Goal: Task Accomplishment & Management: Manage account settings

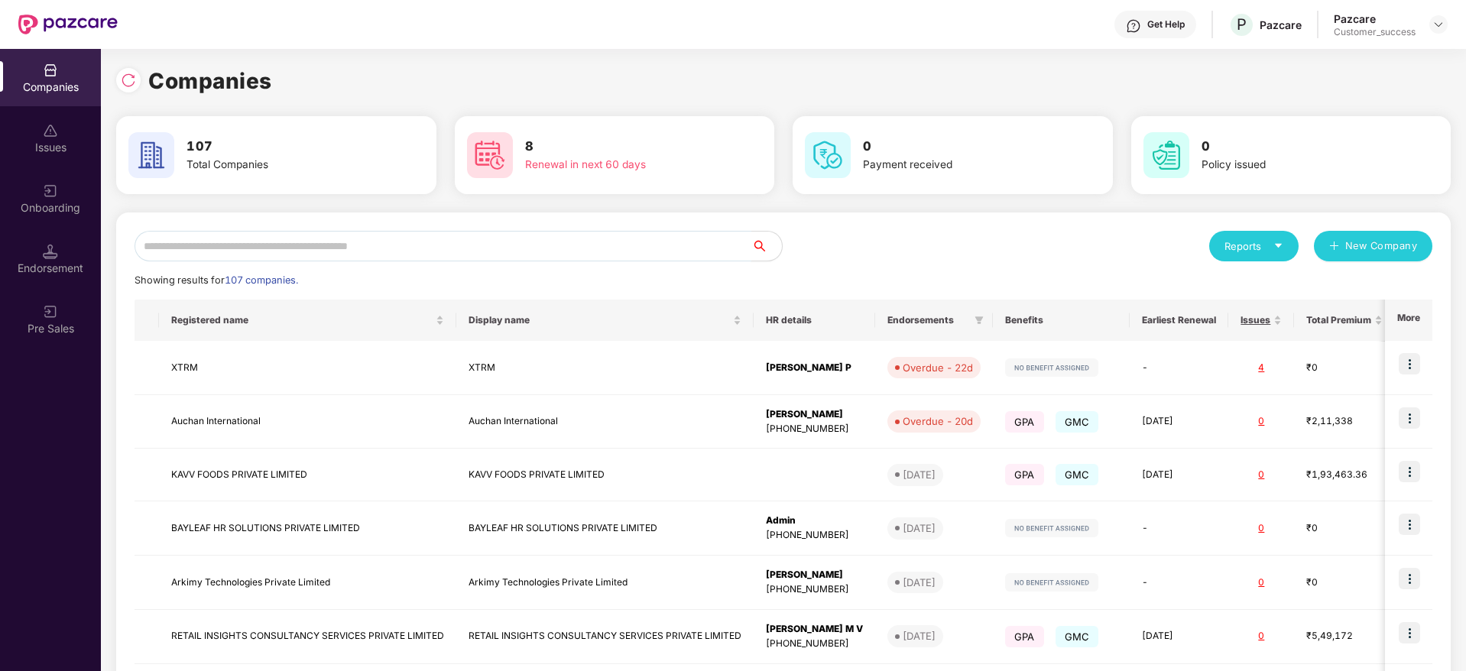
click at [157, 245] on input "text" at bounding box center [443, 246] width 617 height 31
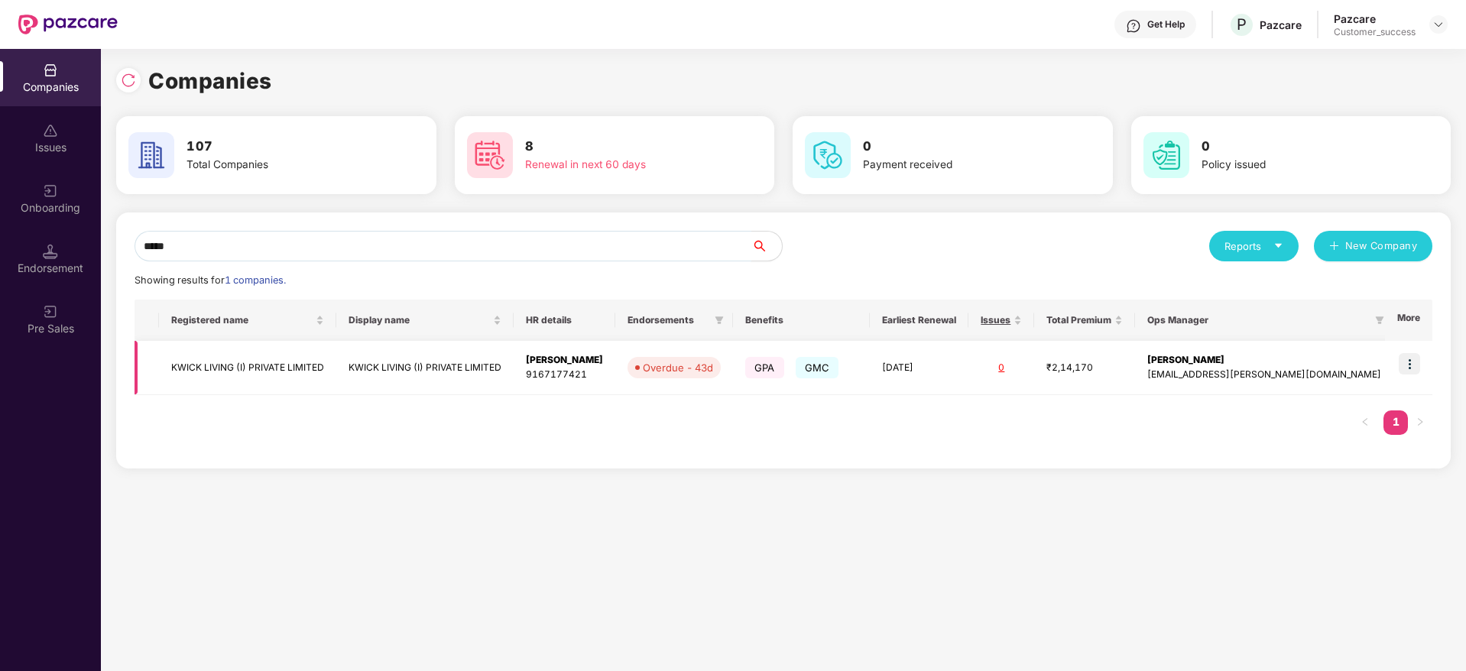
type input "*****"
click at [1417, 376] on td at bounding box center [1408, 368] width 47 height 54
click at [1415, 366] on img at bounding box center [1409, 363] width 21 height 21
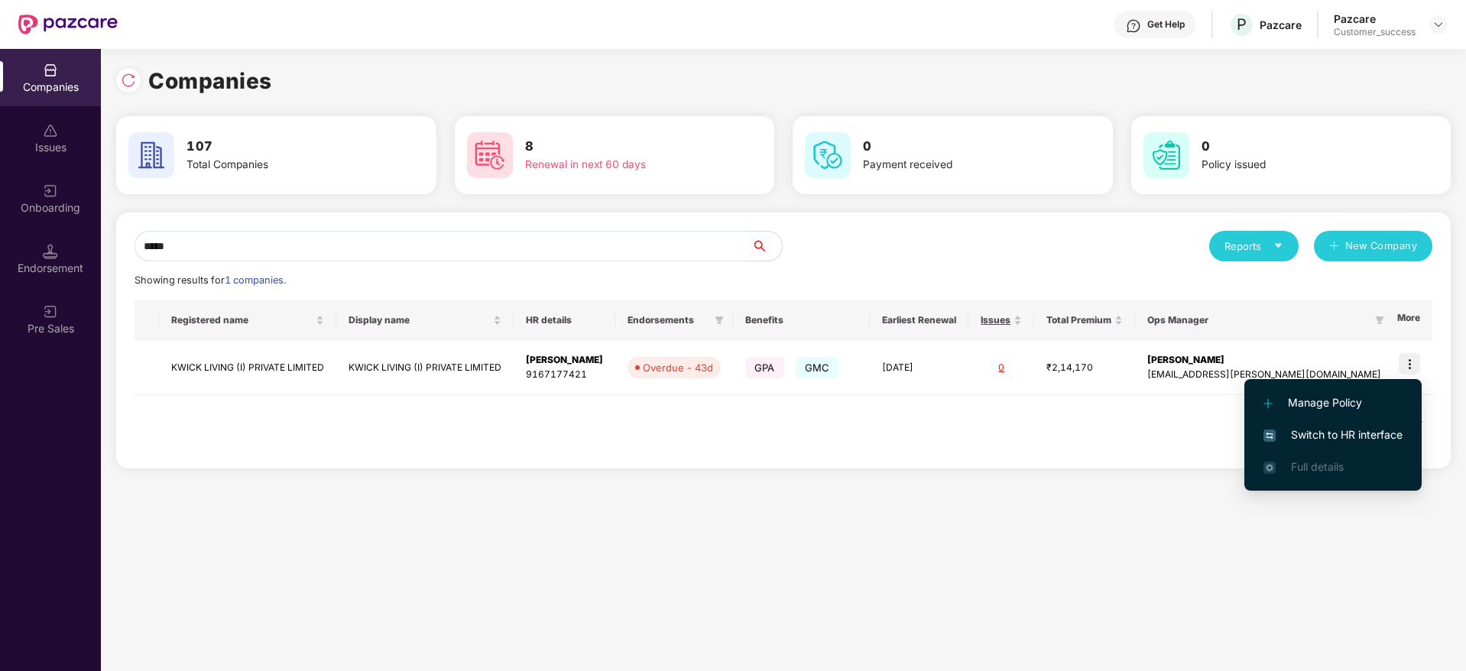
click at [1347, 440] on span "Switch to HR interface" at bounding box center [1332, 434] width 139 height 17
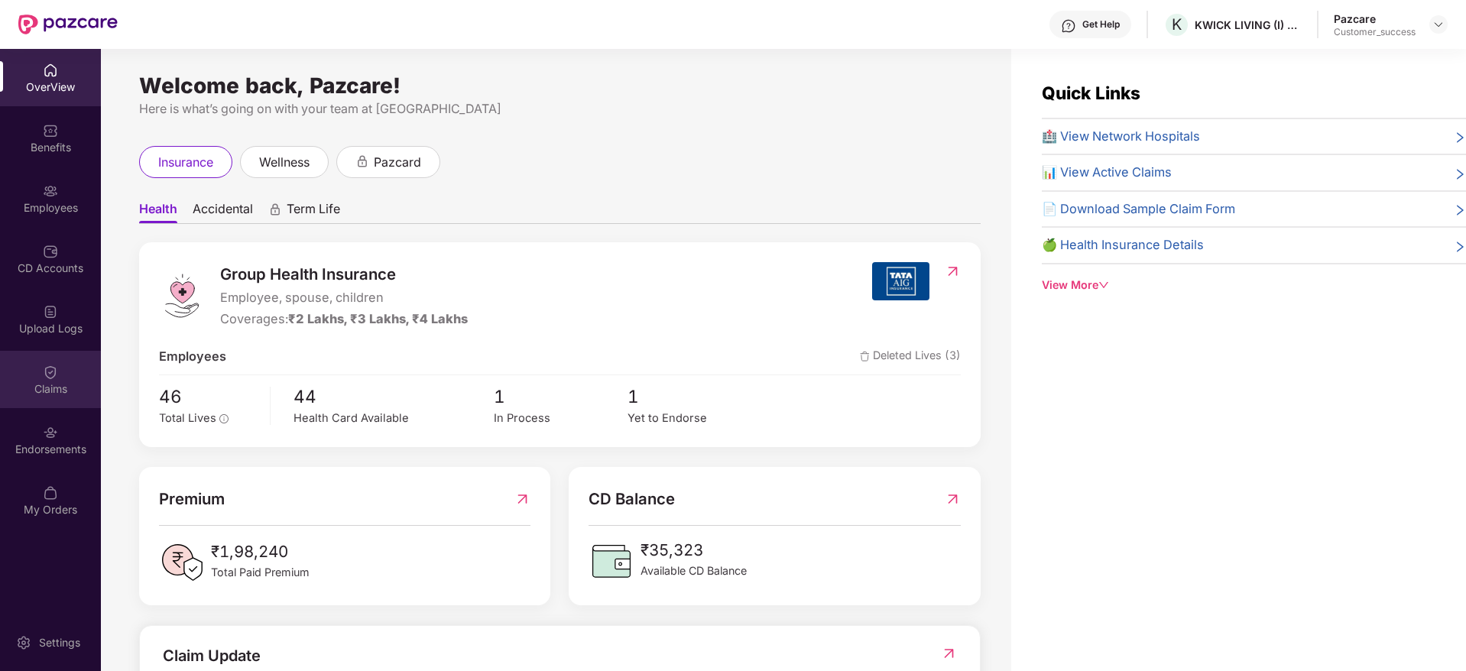
click at [71, 390] on div "Claims" at bounding box center [50, 388] width 101 height 15
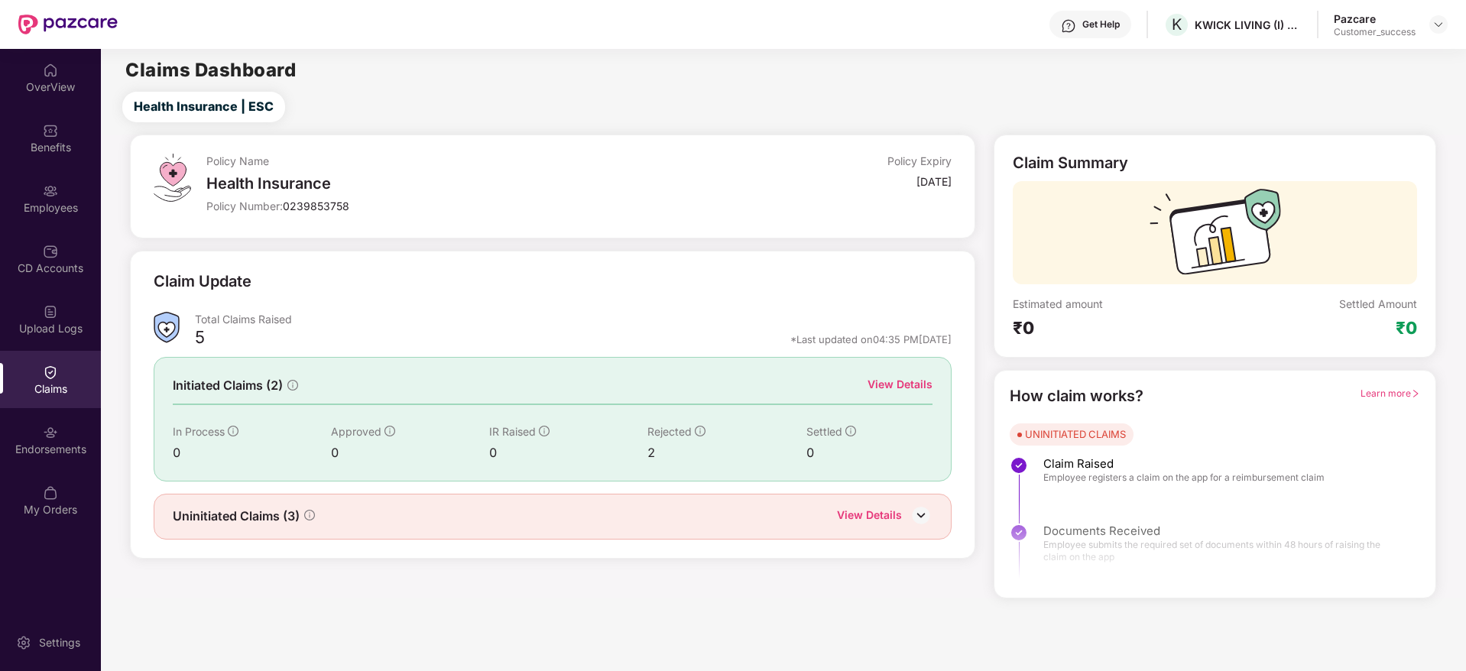
click at [897, 378] on div "View Details" at bounding box center [899, 384] width 65 height 17
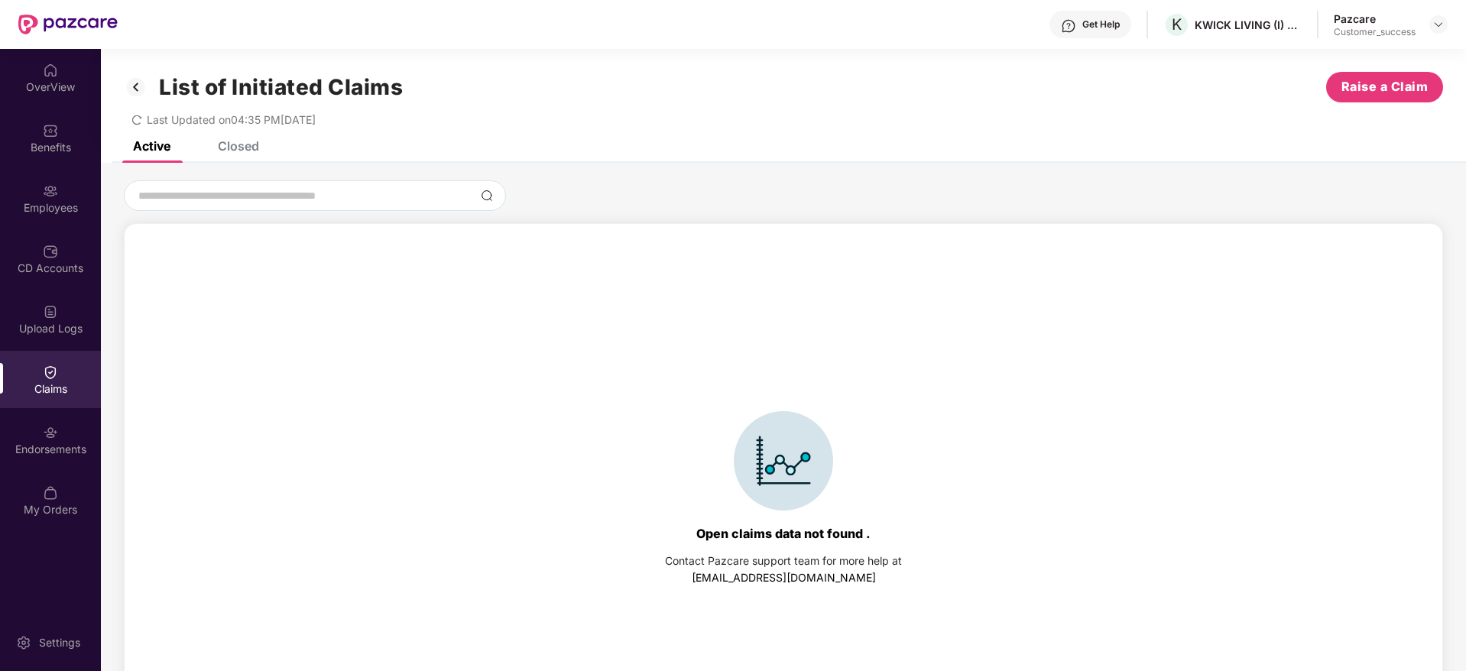
click at [251, 150] on div "Closed" at bounding box center [238, 145] width 41 height 15
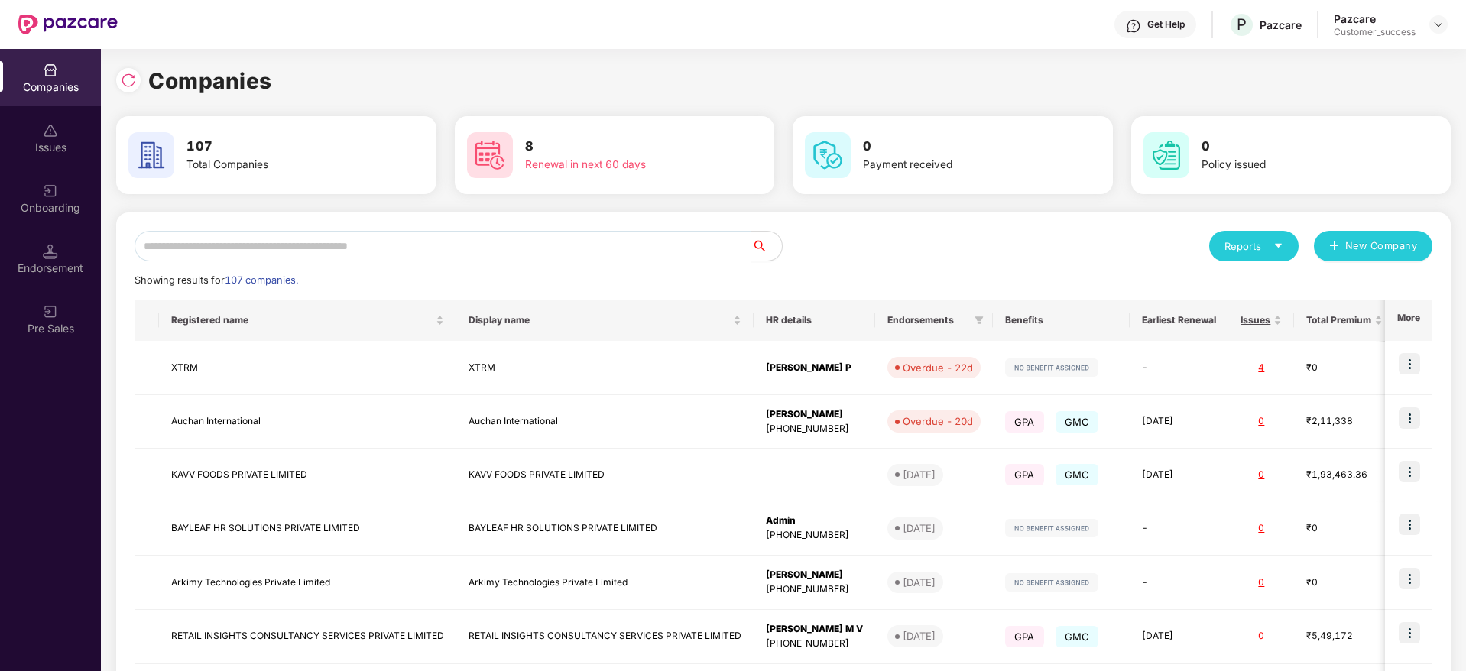
click at [400, 245] on input "text" at bounding box center [443, 246] width 617 height 31
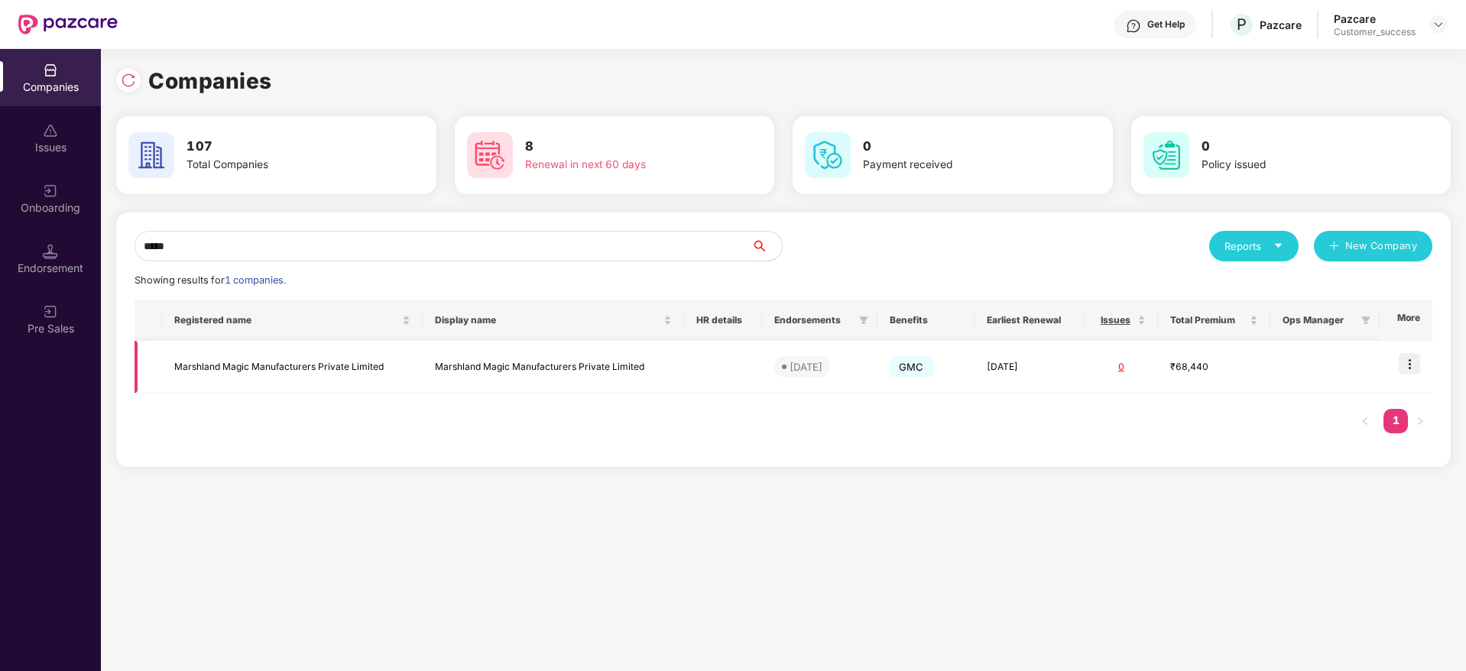
type input "*****"
click at [1409, 370] on img at bounding box center [1409, 363] width 21 height 21
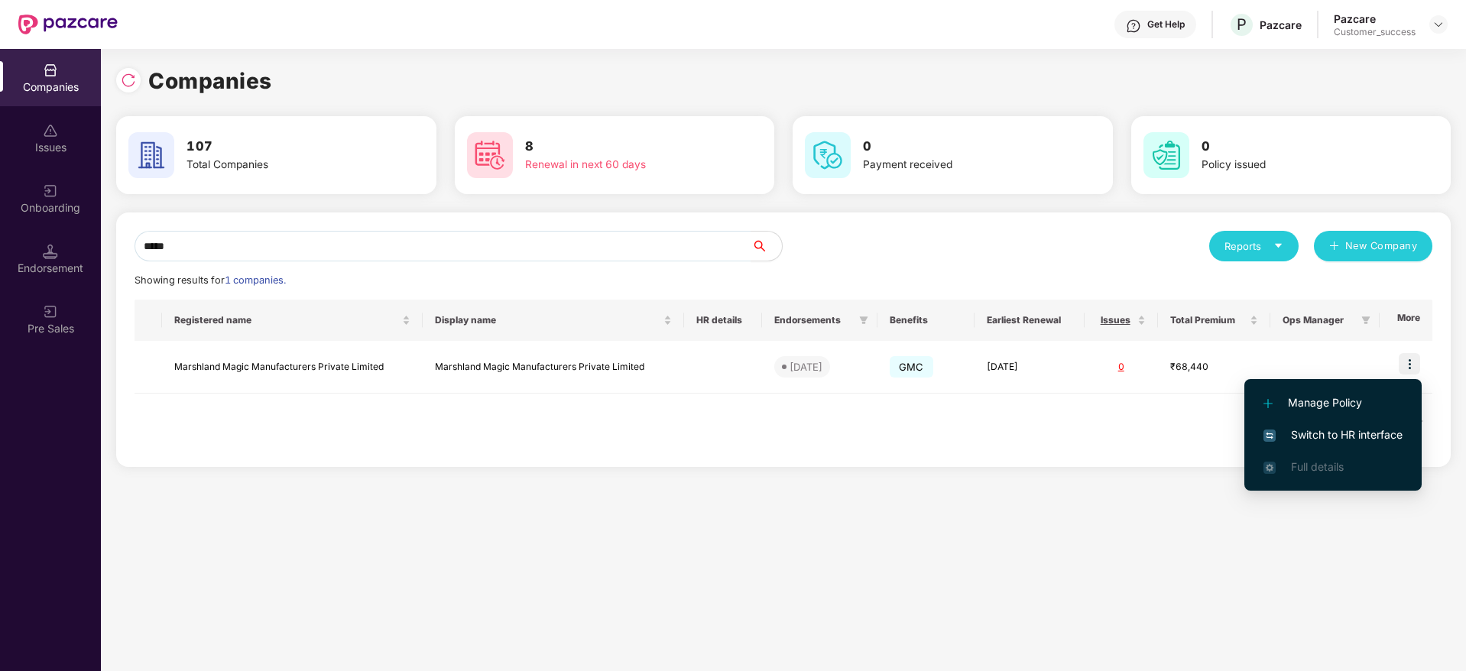
click at [1330, 436] on span "Switch to HR interface" at bounding box center [1332, 434] width 139 height 17
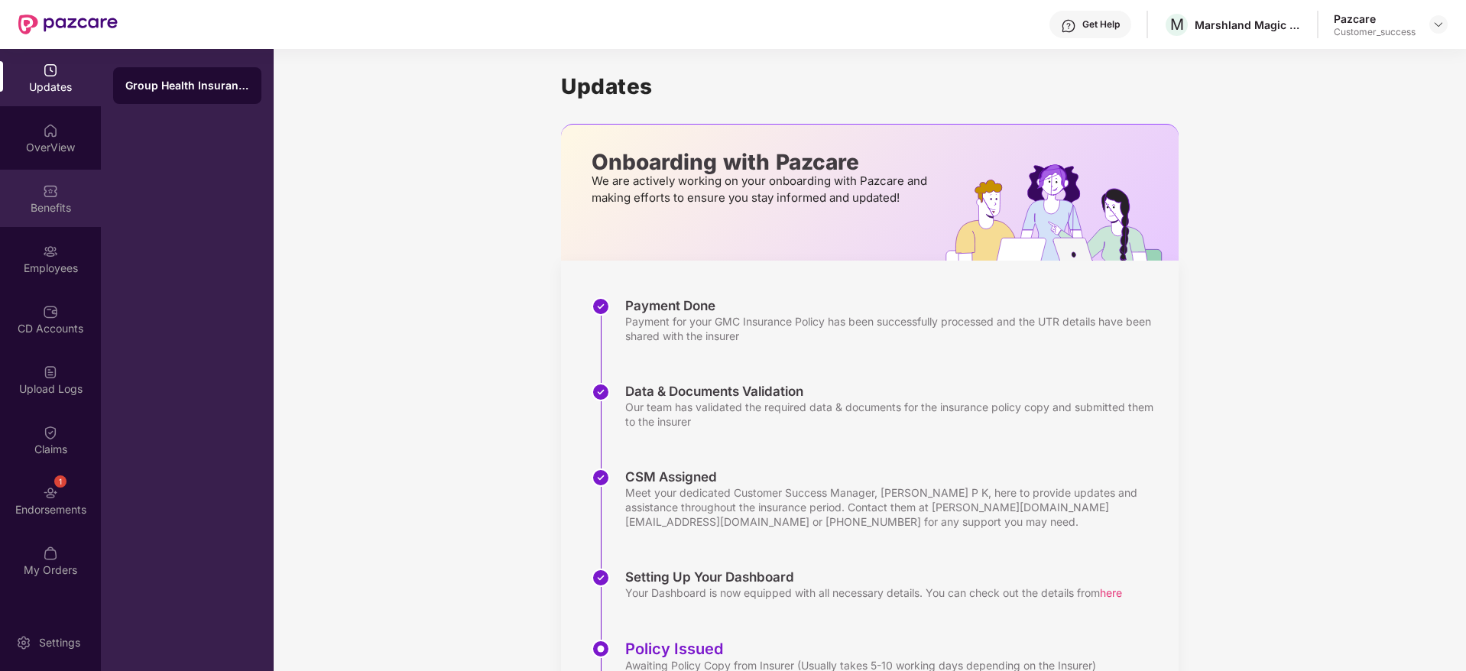
click at [41, 208] on div "Benefits" at bounding box center [50, 207] width 101 height 15
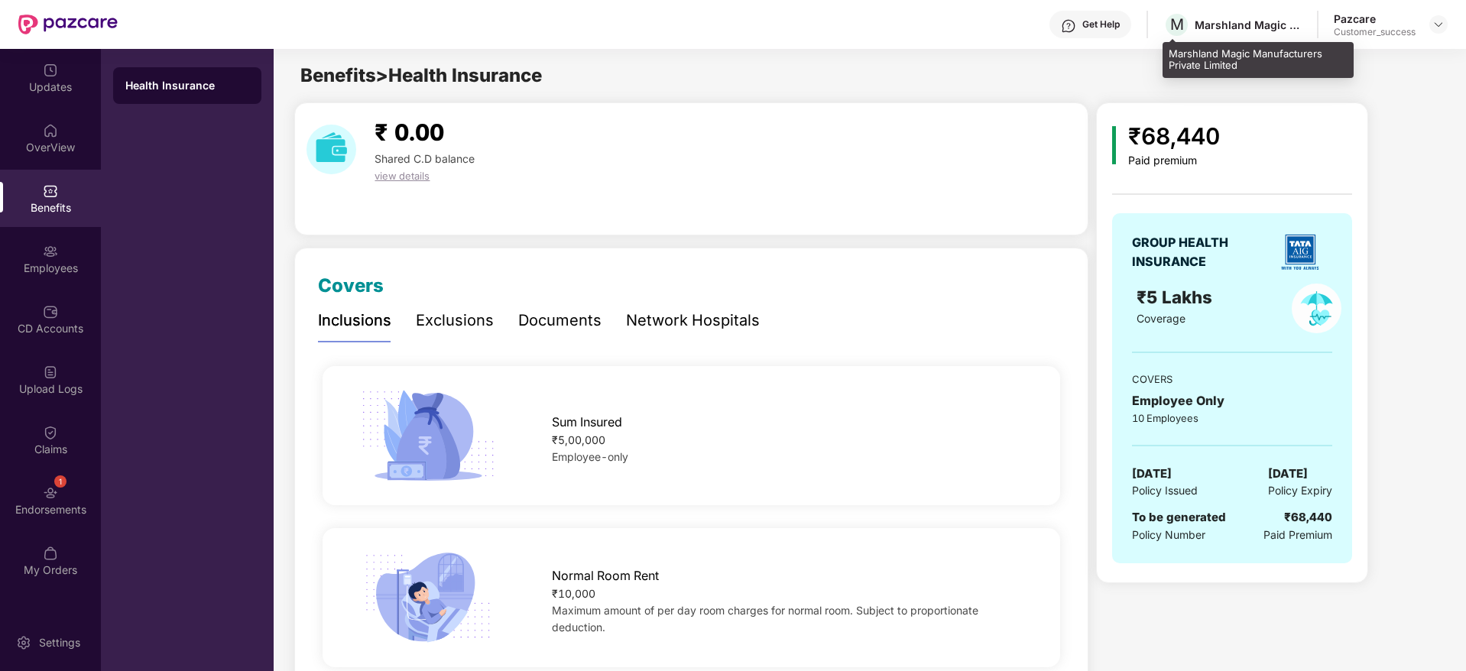
click at [1238, 30] on div "Marshland Magic Manufacturers Private Limited" at bounding box center [1248, 25] width 107 height 15
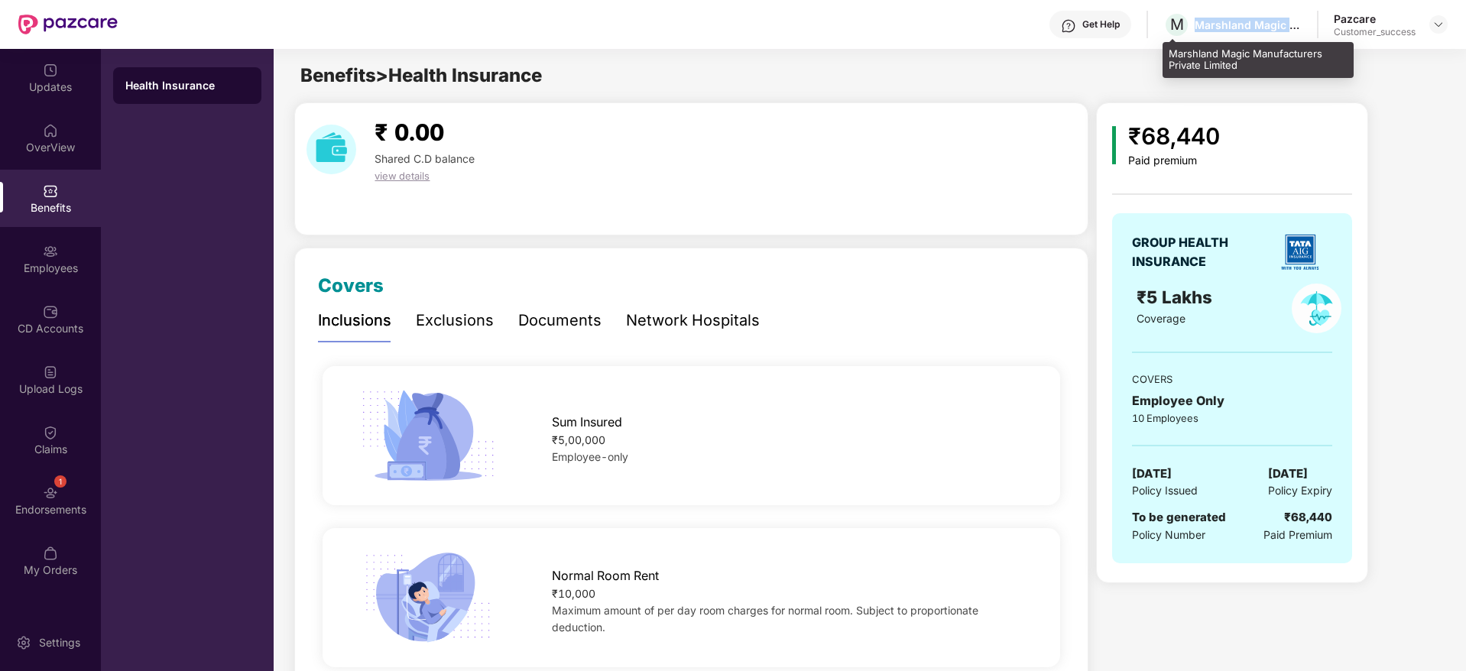
click at [1238, 30] on div "Marshland Magic Manufacturers Private Limited" at bounding box center [1248, 25] width 107 height 15
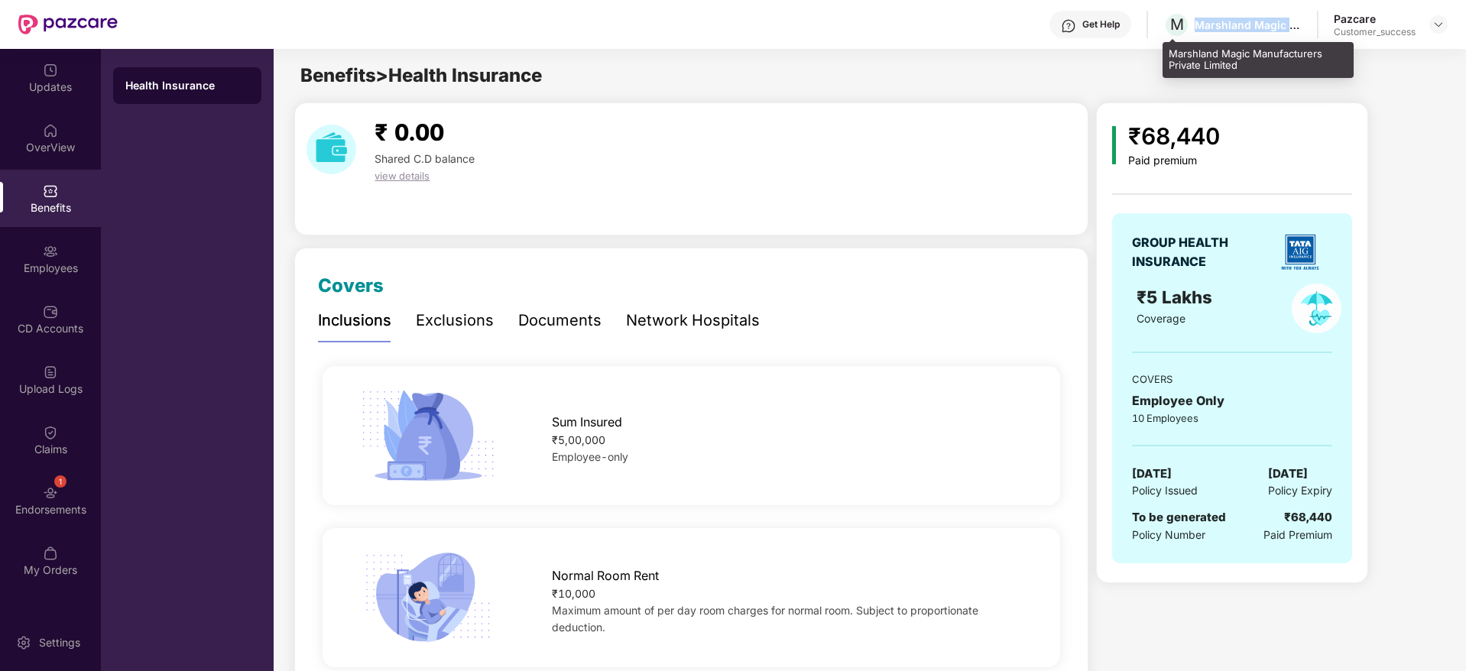
click at [1238, 30] on div "Marshland Magic Manufacturers Private Limited" at bounding box center [1248, 25] width 107 height 15
copy div "Marshland Magic Manufacturers Private Limited"
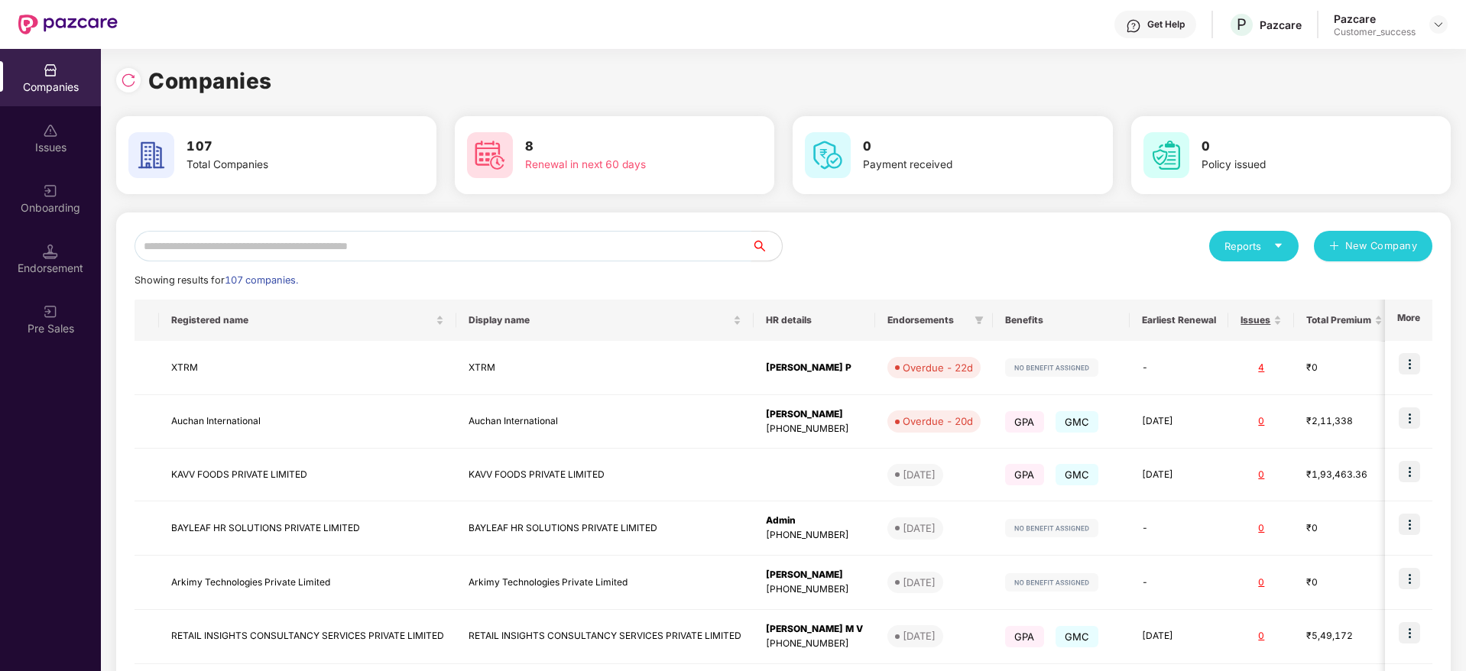
click at [229, 245] on input "text" at bounding box center [443, 246] width 617 height 31
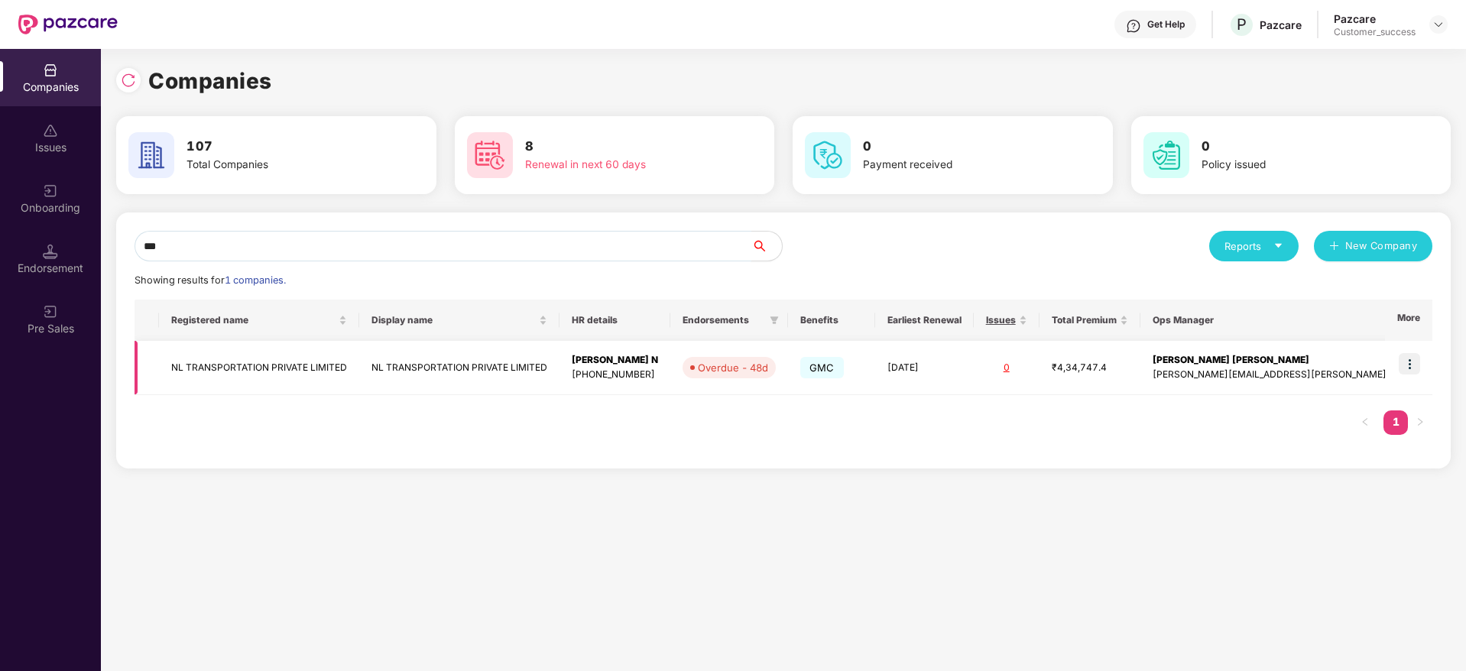
type input "**"
click at [1416, 374] on td at bounding box center [1408, 368] width 47 height 54
click at [1412, 361] on img at bounding box center [1409, 363] width 21 height 21
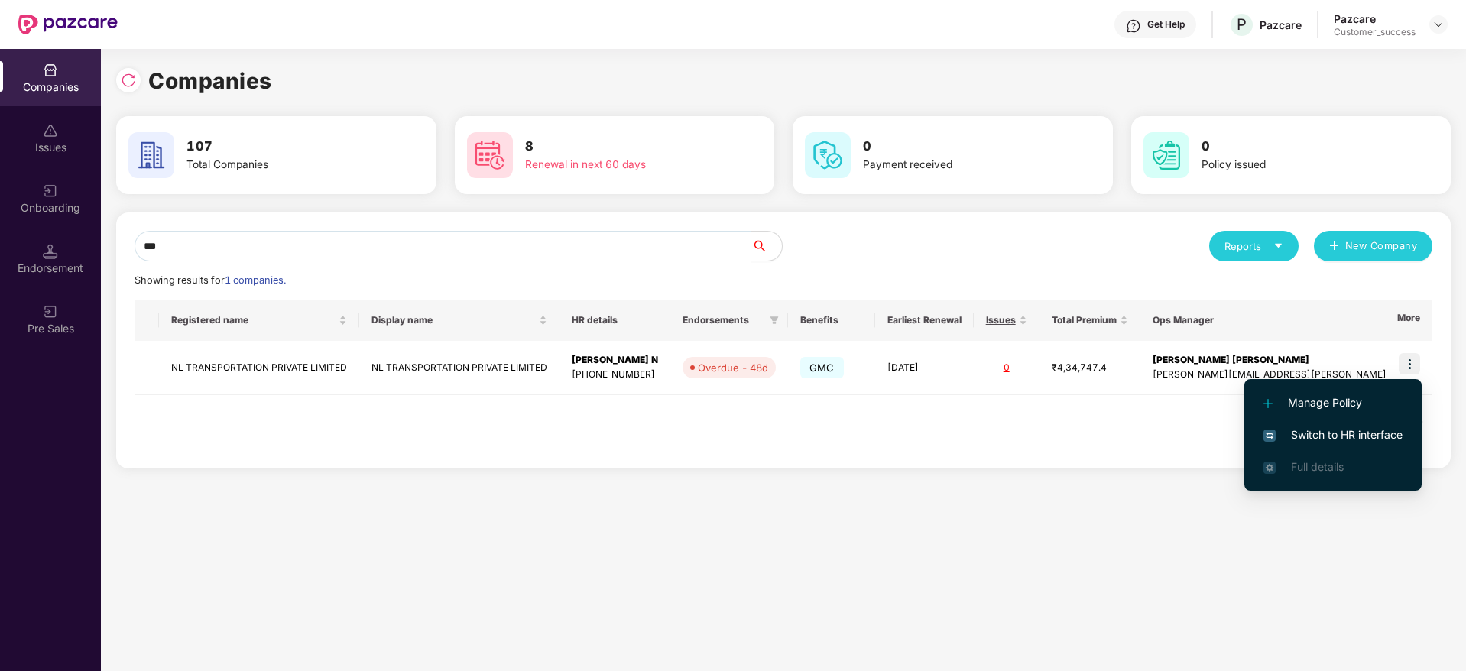
click at [1345, 440] on span "Switch to HR interface" at bounding box center [1332, 434] width 139 height 17
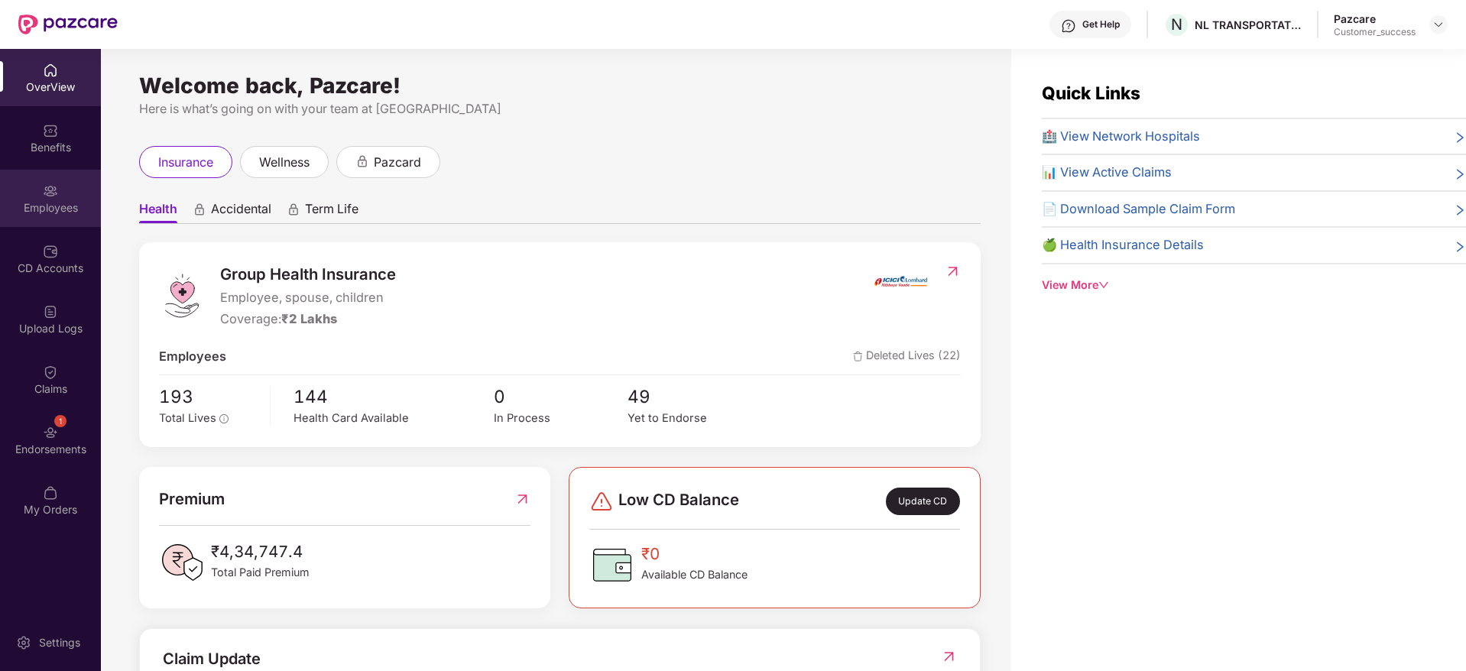
click at [60, 190] on div "Employees" at bounding box center [50, 198] width 101 height 57
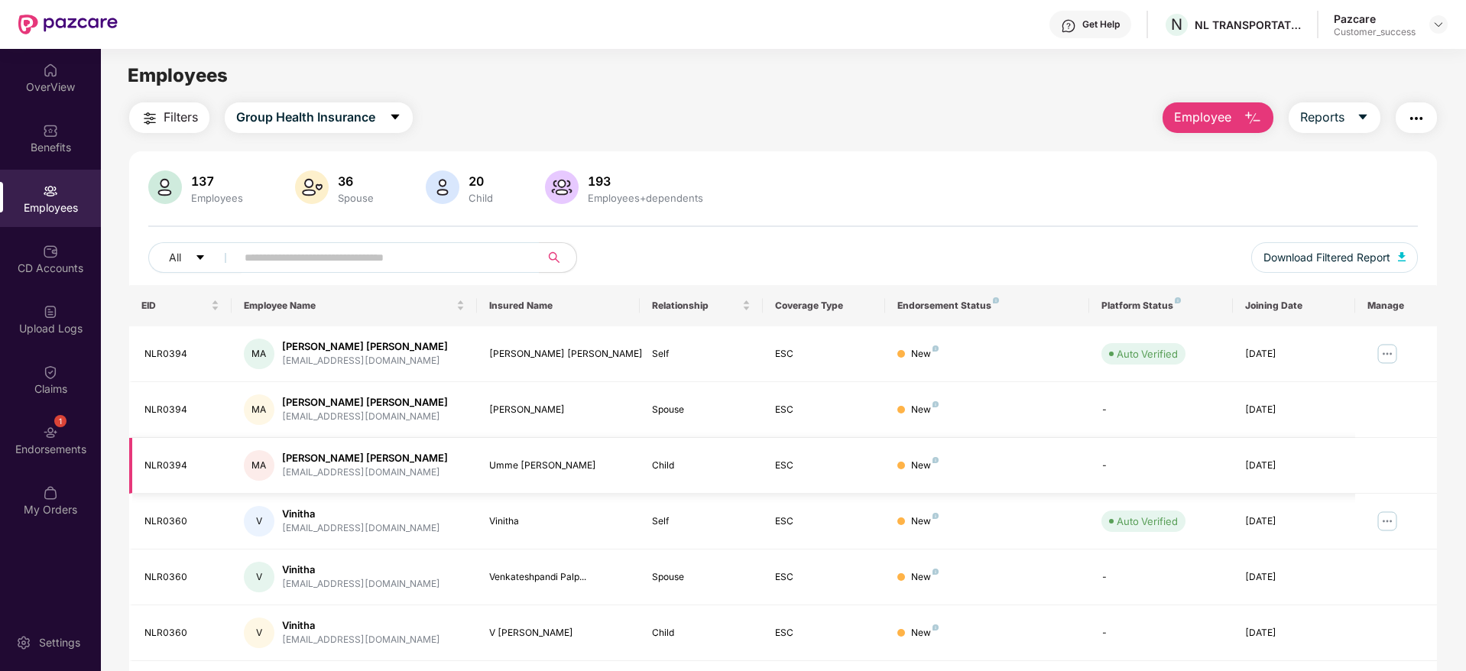
scroll to position [268, 0]
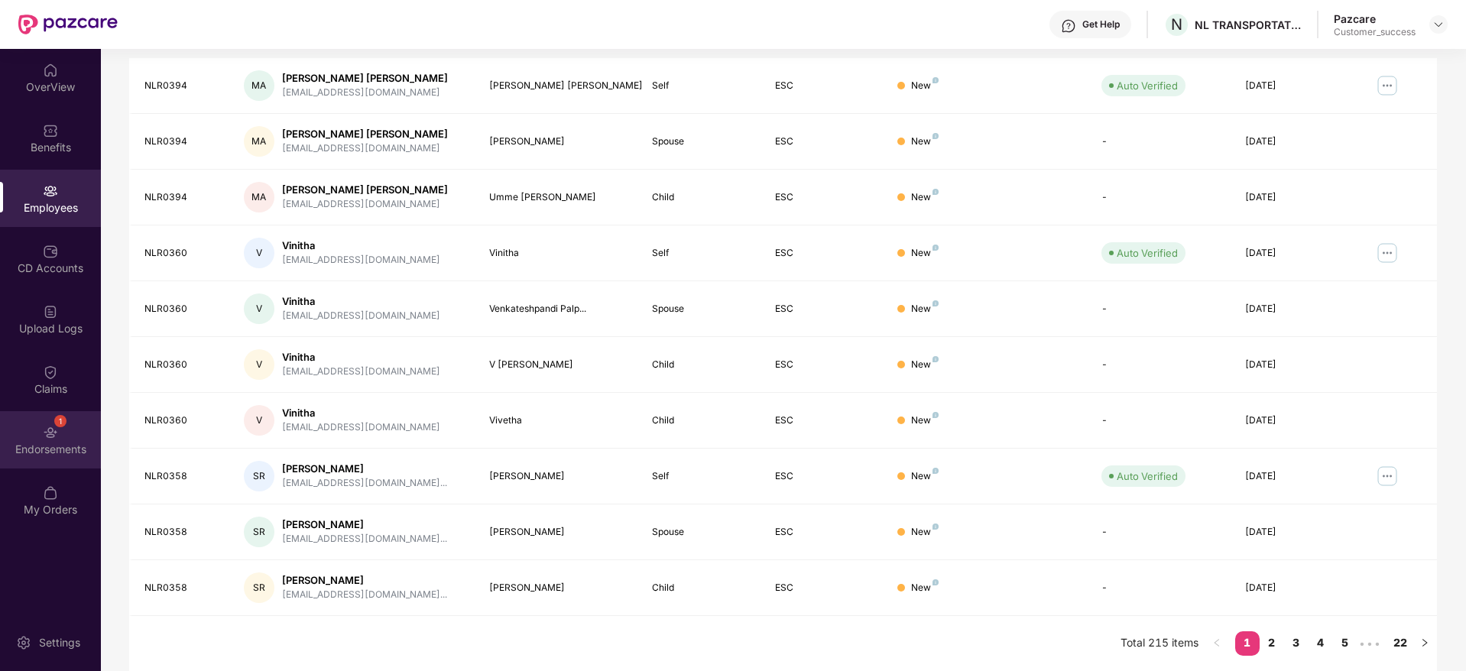
click at [42, 454] on div "Endorsements" at bounding box center [50, 448] width 101 height 15
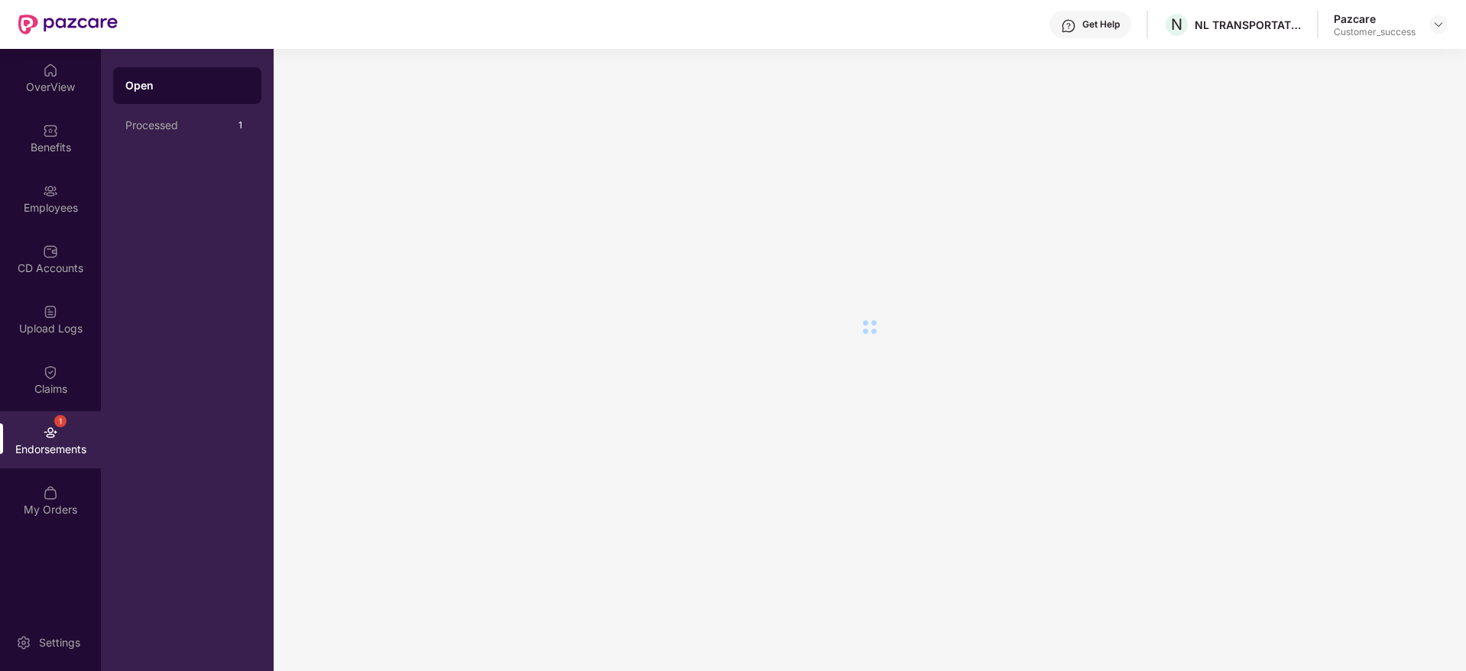
scroll to position [0, 0]
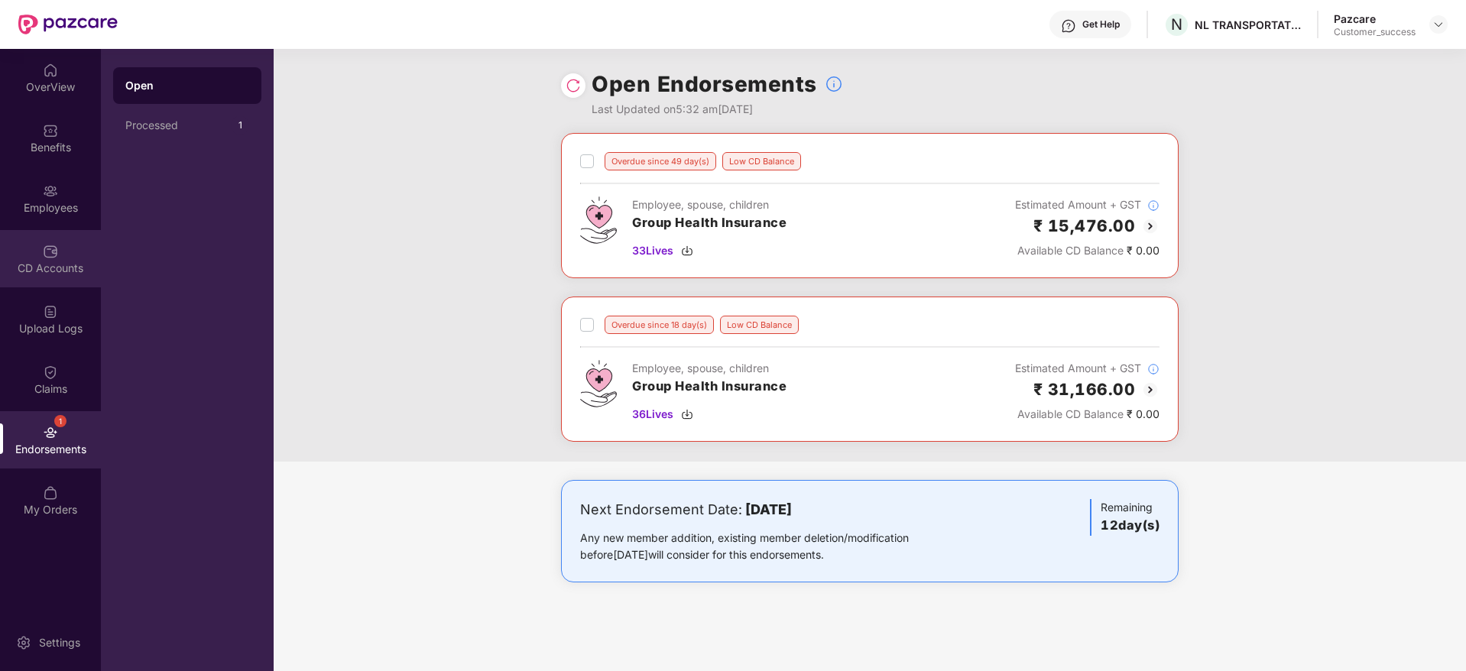
click at [26, 267] on div "CD Accounts" at bounding box center [50, 268] width 101 height 15
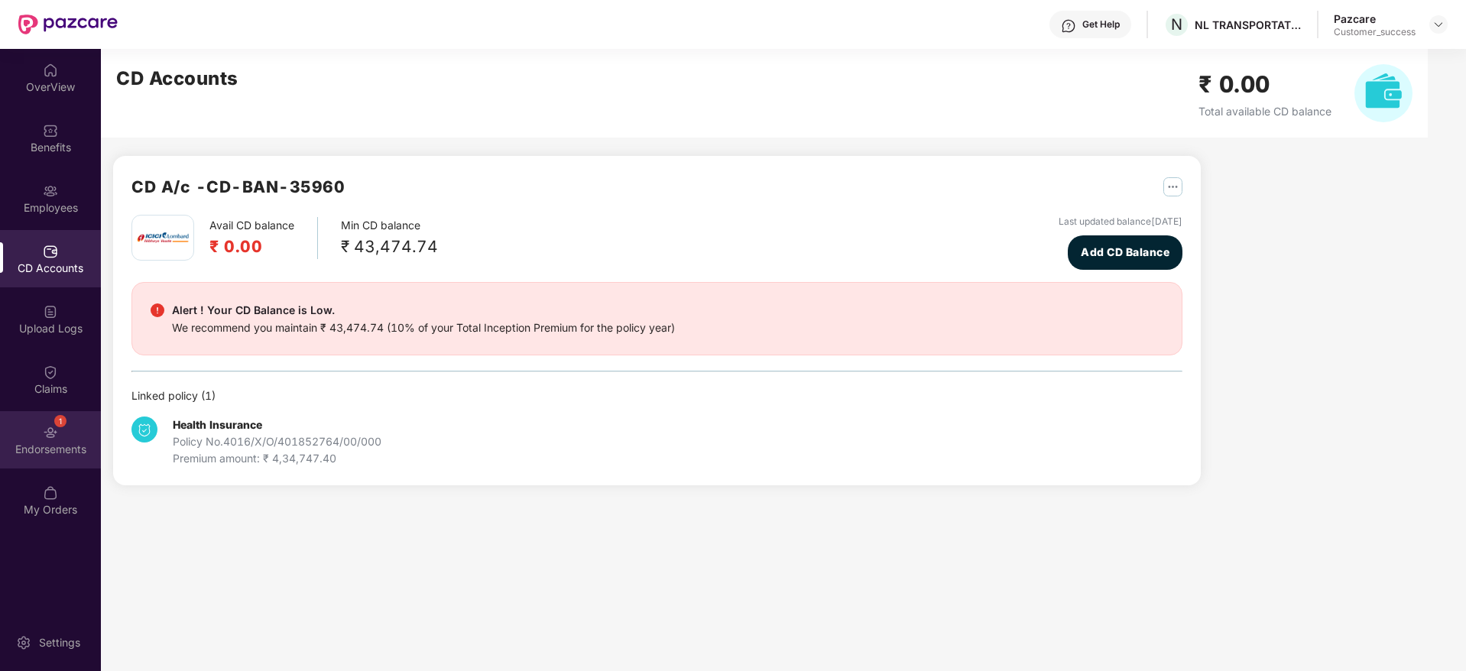
click at [36, 430] on div "1 Endorsements" at bounding box center [50, 439] width 101 height 57
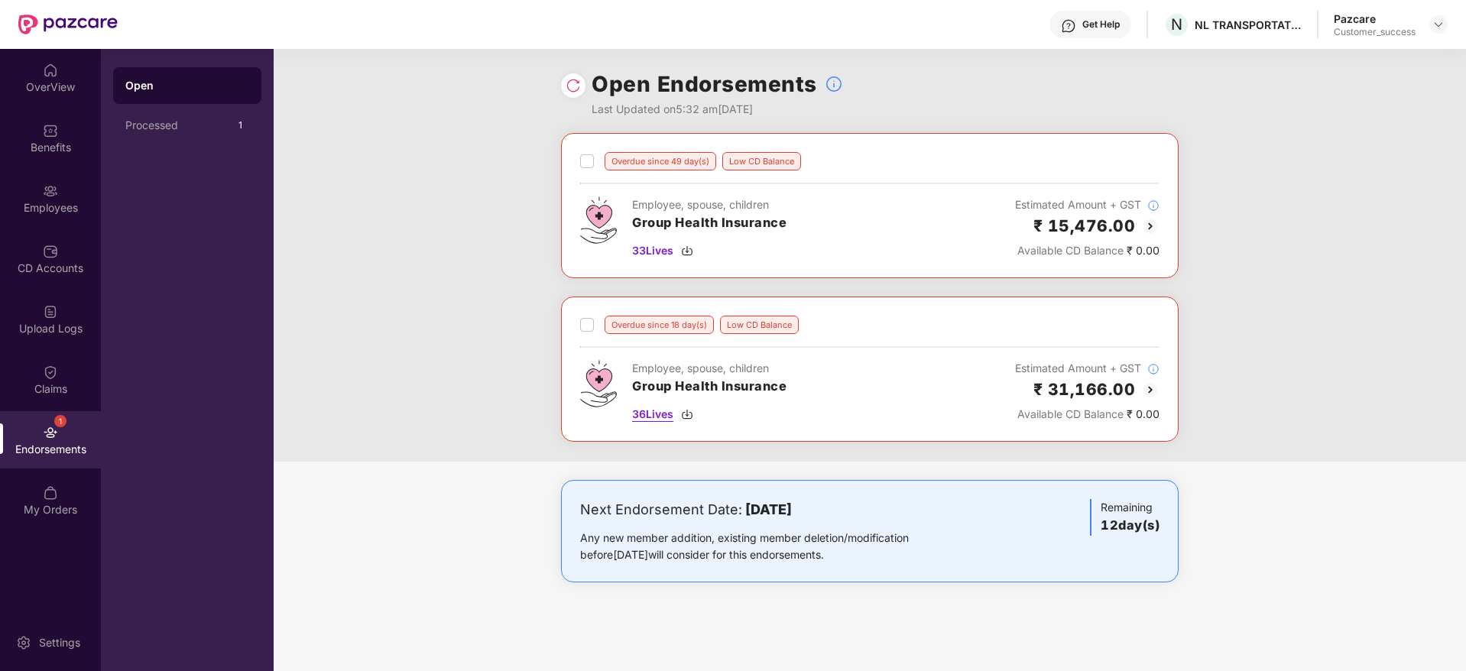
click at [689, 417] on img at bounding box center [687, 414] width 12 height 12
click at [690, 257] on div "33 Lives" at bounding box center [709, 250] width 154 height 17
click at [1261, 28] on div "NL TRANSPORTATION PRIVATE LIMITED" at bounding box center [1248, 25] width 107 height 15
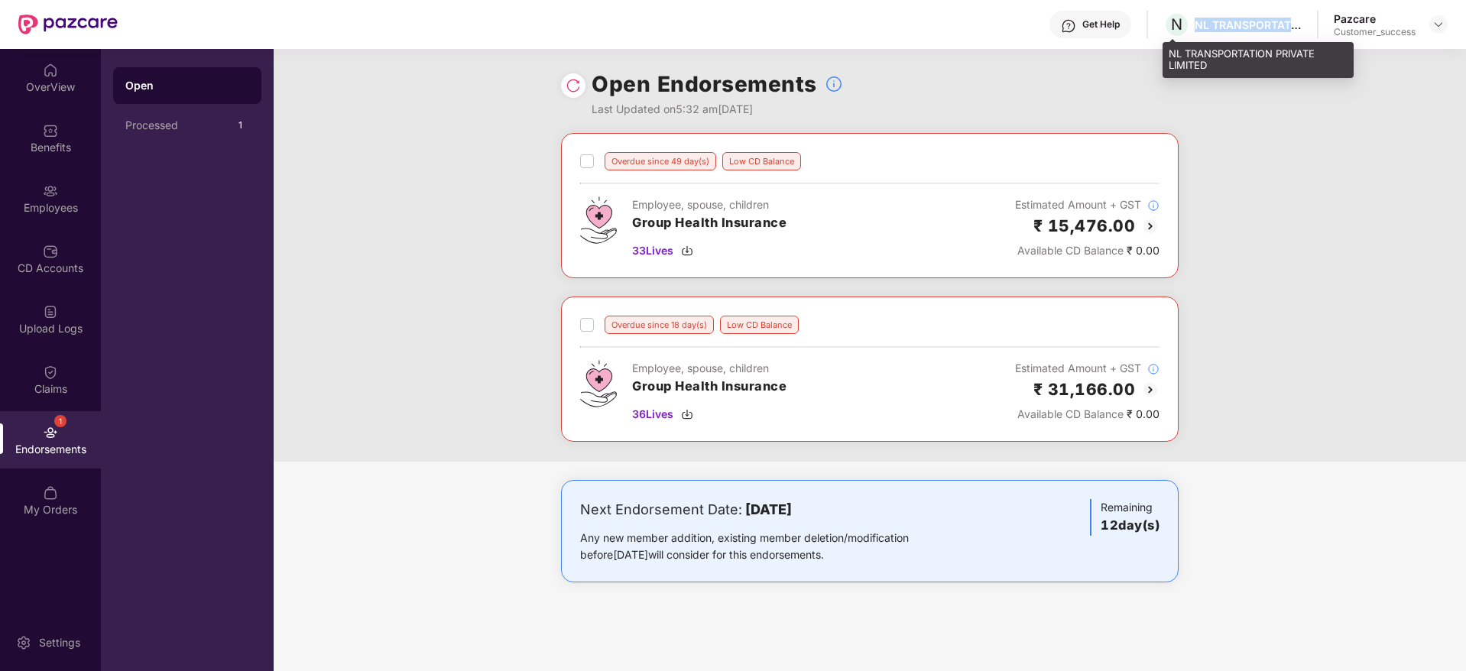
click at [1261, 28] on div "NL TRANSPORTATION PRIVATE LIMITED" at bounding box center [1248, 25] width 107 height 15
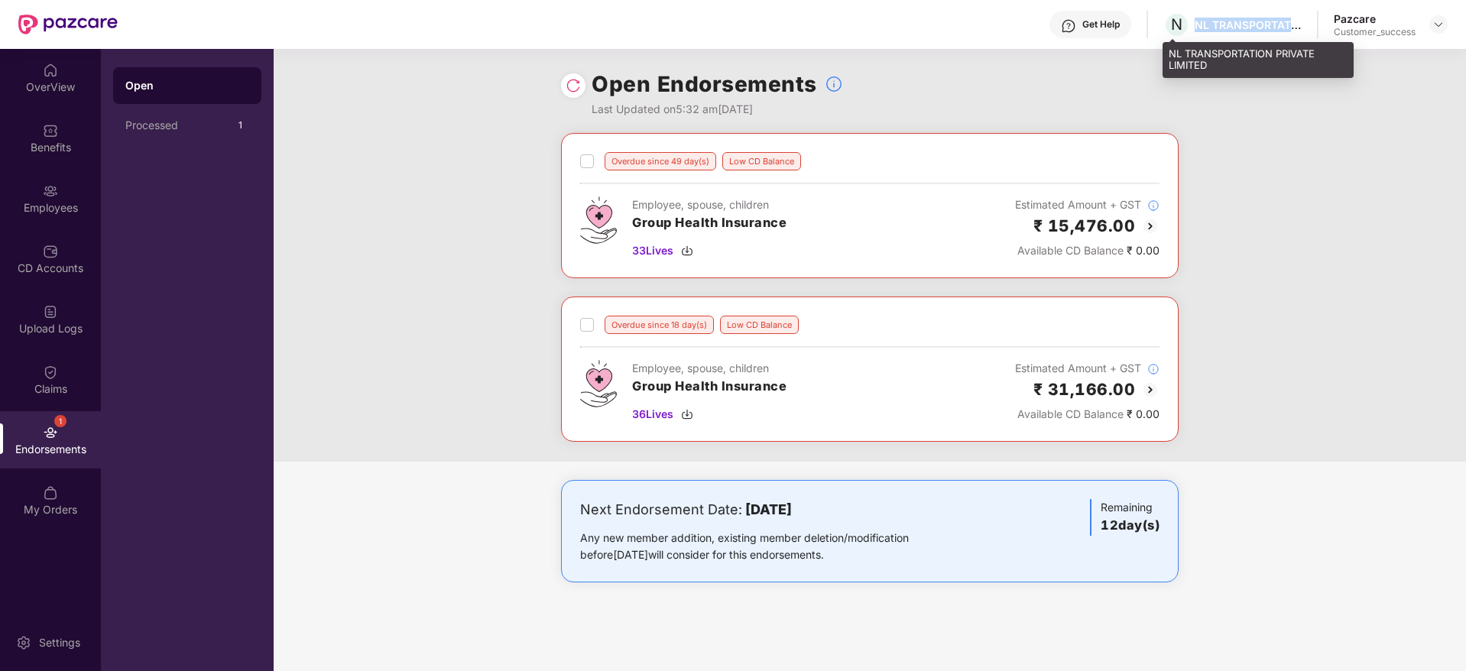
copy div "NL TRANSPORTATION PRIVATE LIMITED"
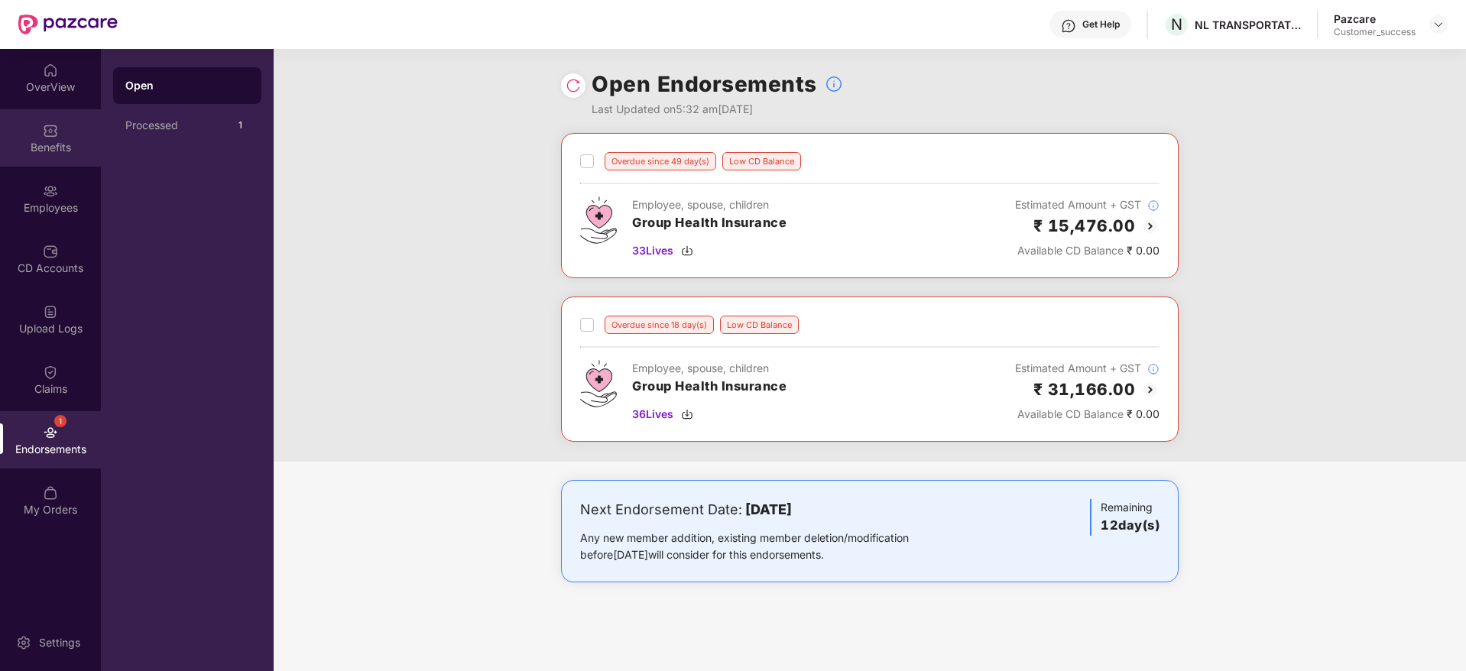
click at [70, 148] on div "Benefits" at bounding box center [50, 147] width 101 height 15
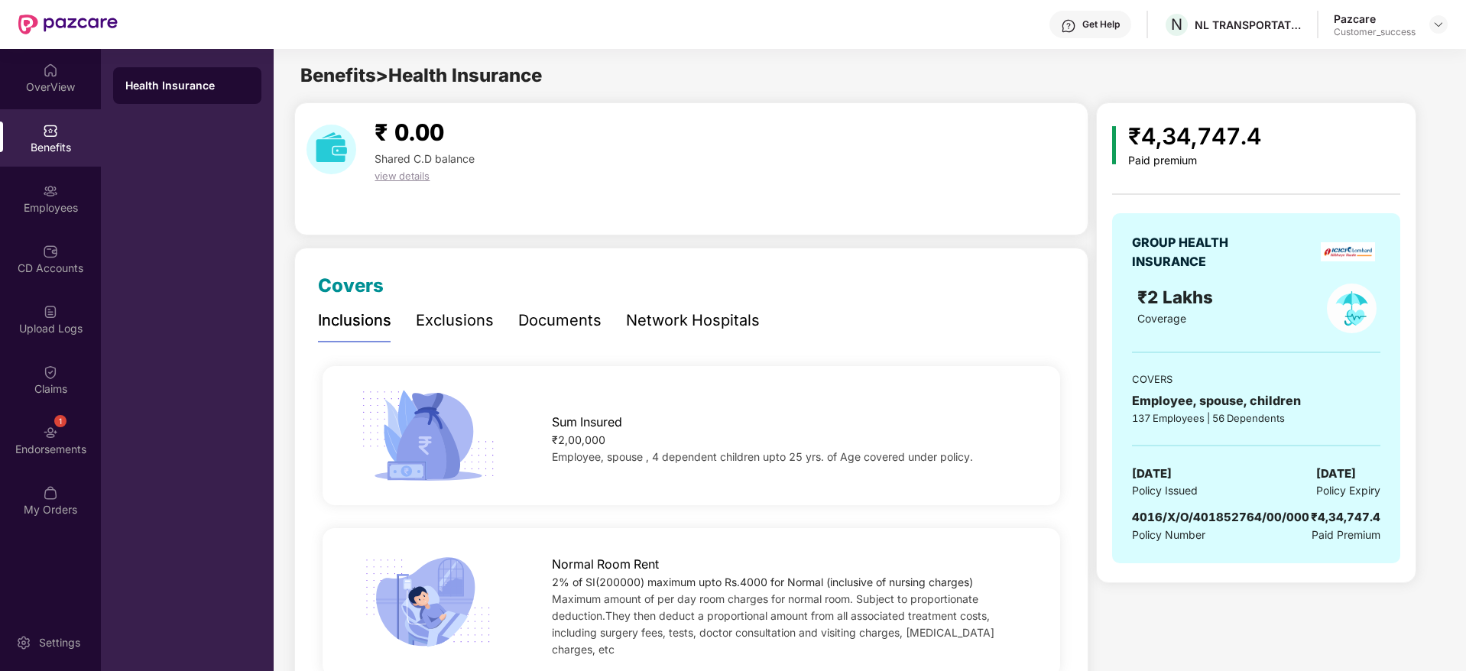
click at [1186, 520] on span "4016/X/O/401852764/00/000" at bounding box center [1220, 517] width 177 height 15
copy span "4016/X/O/401852764/00/000"
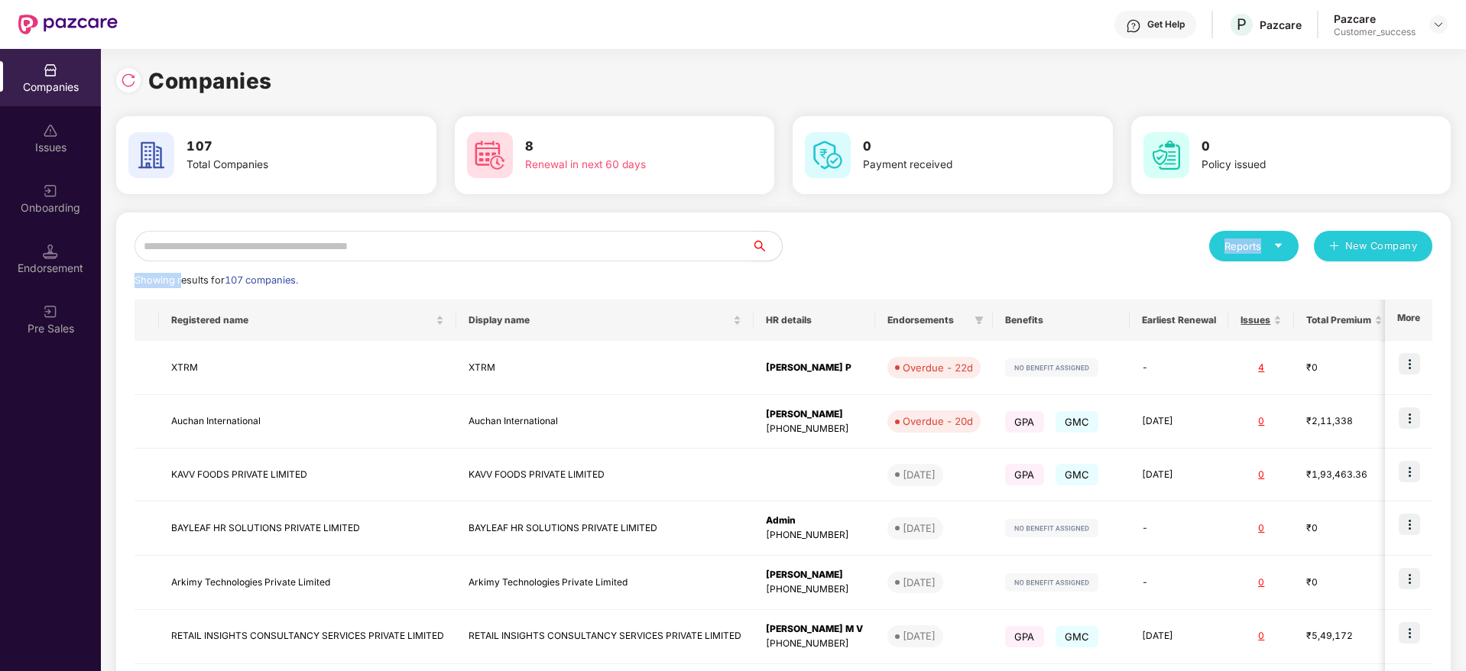
drag, startPoint x: 183, startPoint y: 262, endPoint x: 183, endPoint y: 251, distance: 10.7
click at [183, 251] on div "Reports New Company Showing results for 107 companies. Registered name Display …" at bounding box center [784, 583] width 1298 height 704
click at [183, 251] on input "text" at bounding box center [443, 246] width 617 height 31
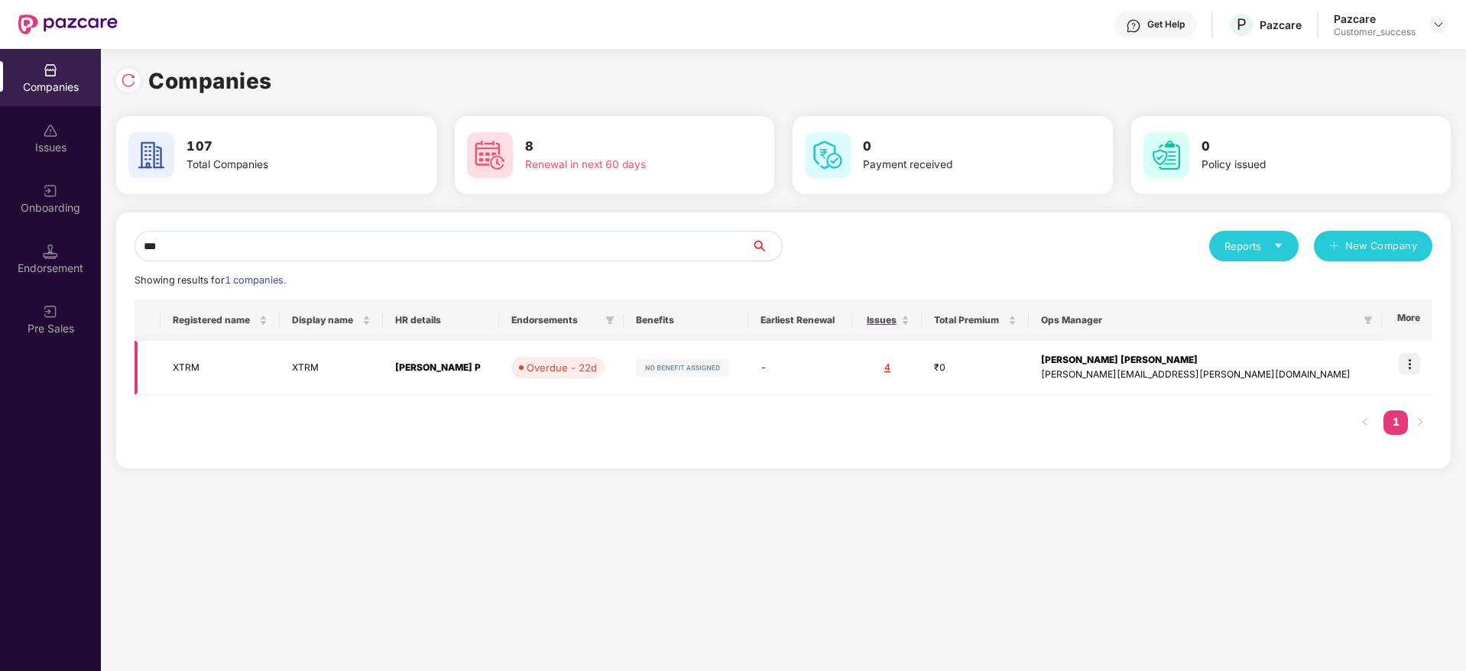
type input "***"
click at [1413, 369] on img at bounding box center [1409, 363] width 21 height 21
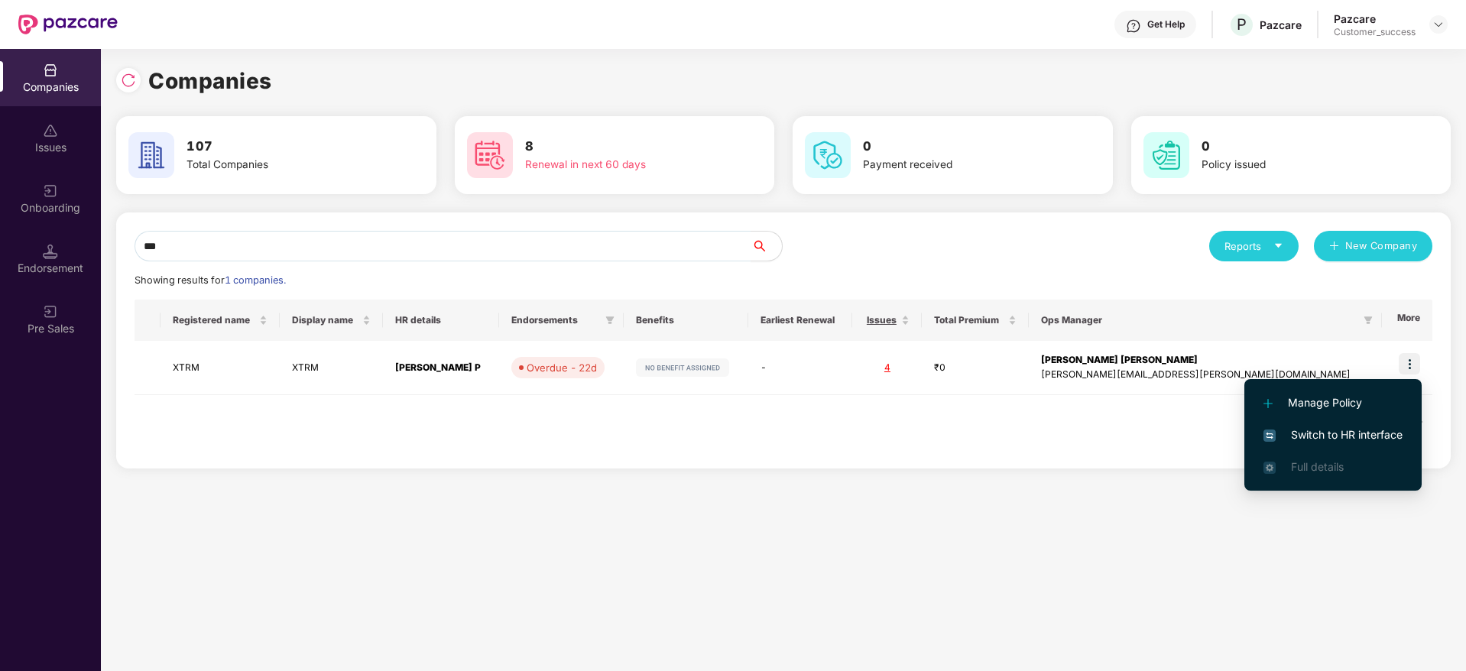
click at [1364, 427] on span "Switch to HR interface" at bounding box center [1332, 434] width 139 height 17
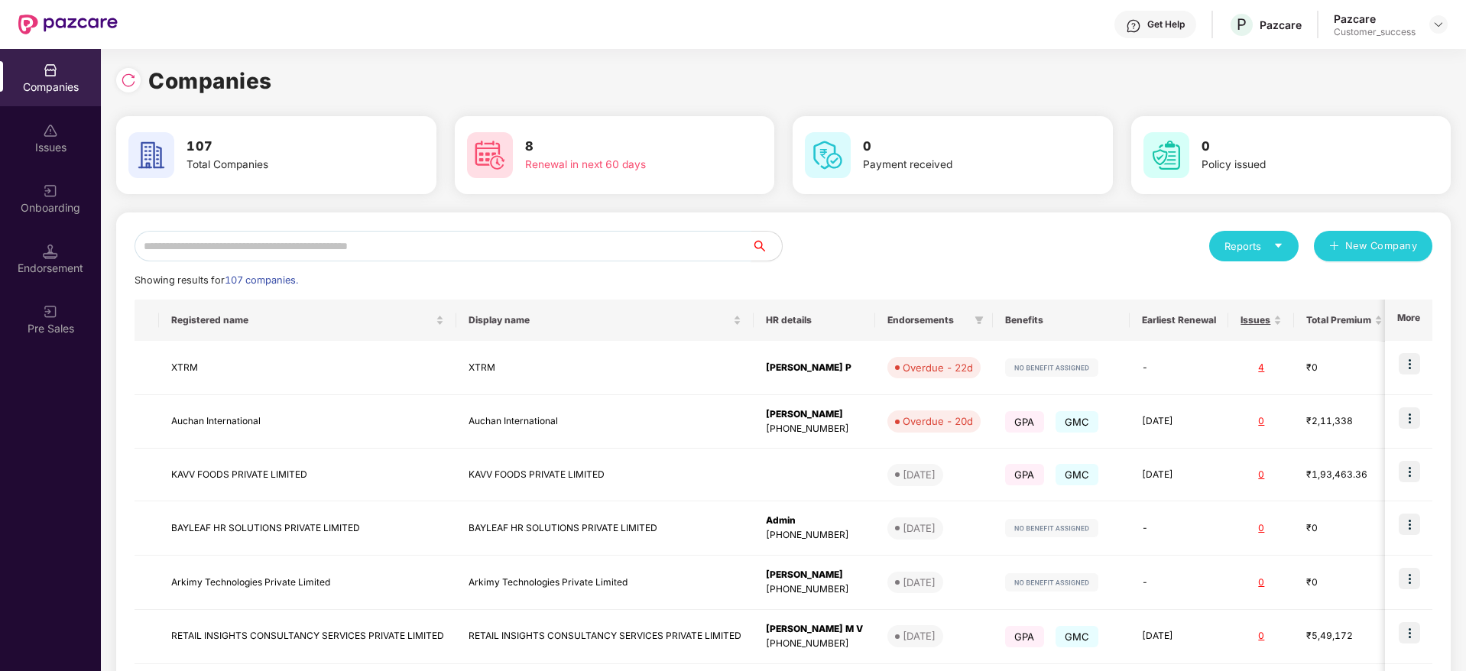
click at [309, 235] on input "text" at bounding box center [443, 246] width 617 height 31
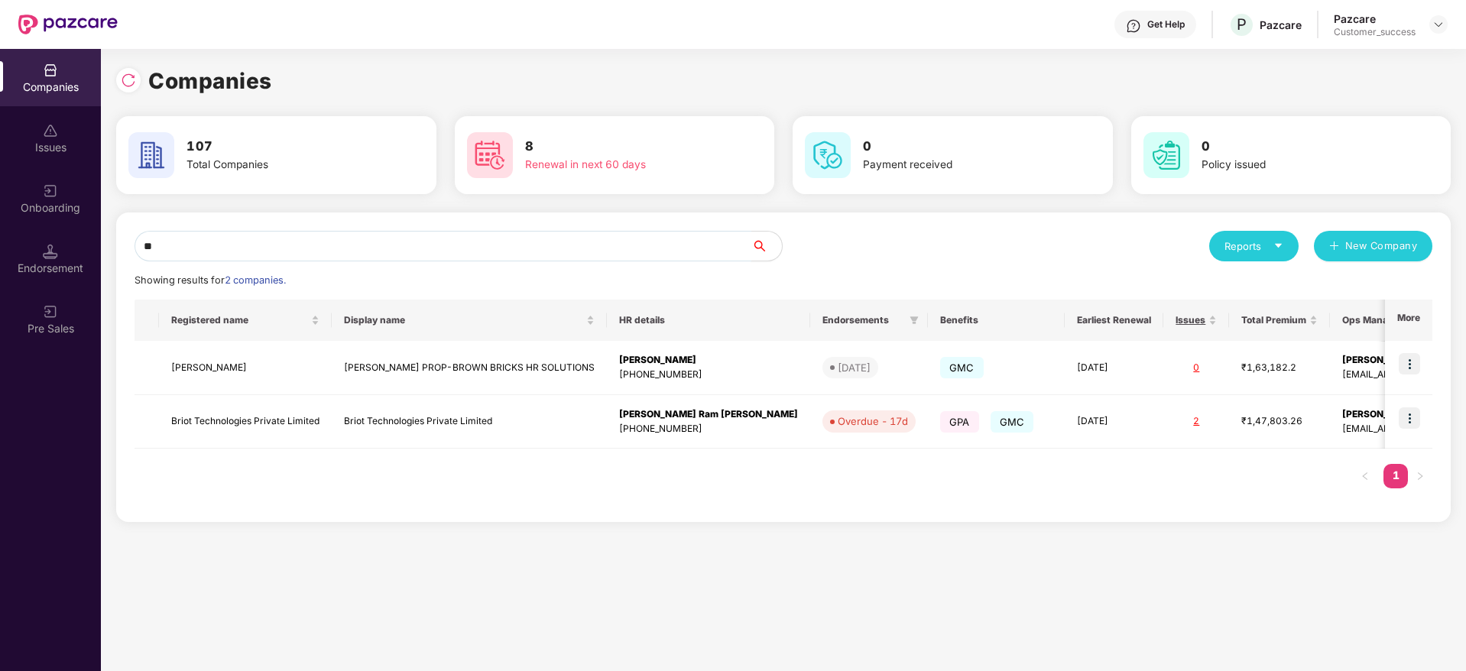
type input "*"
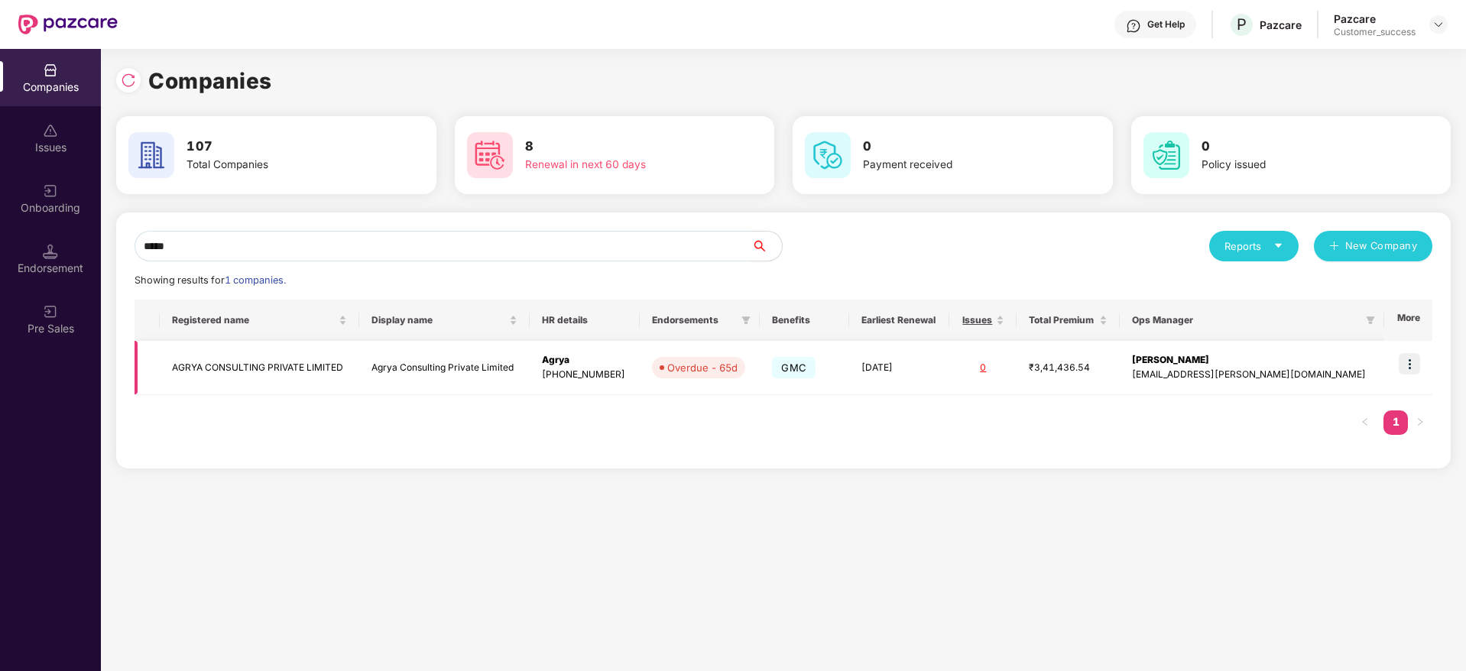
type input "*****"
click at [1418, 363] on img at bounding box center [1409, 363] width 21 height 21
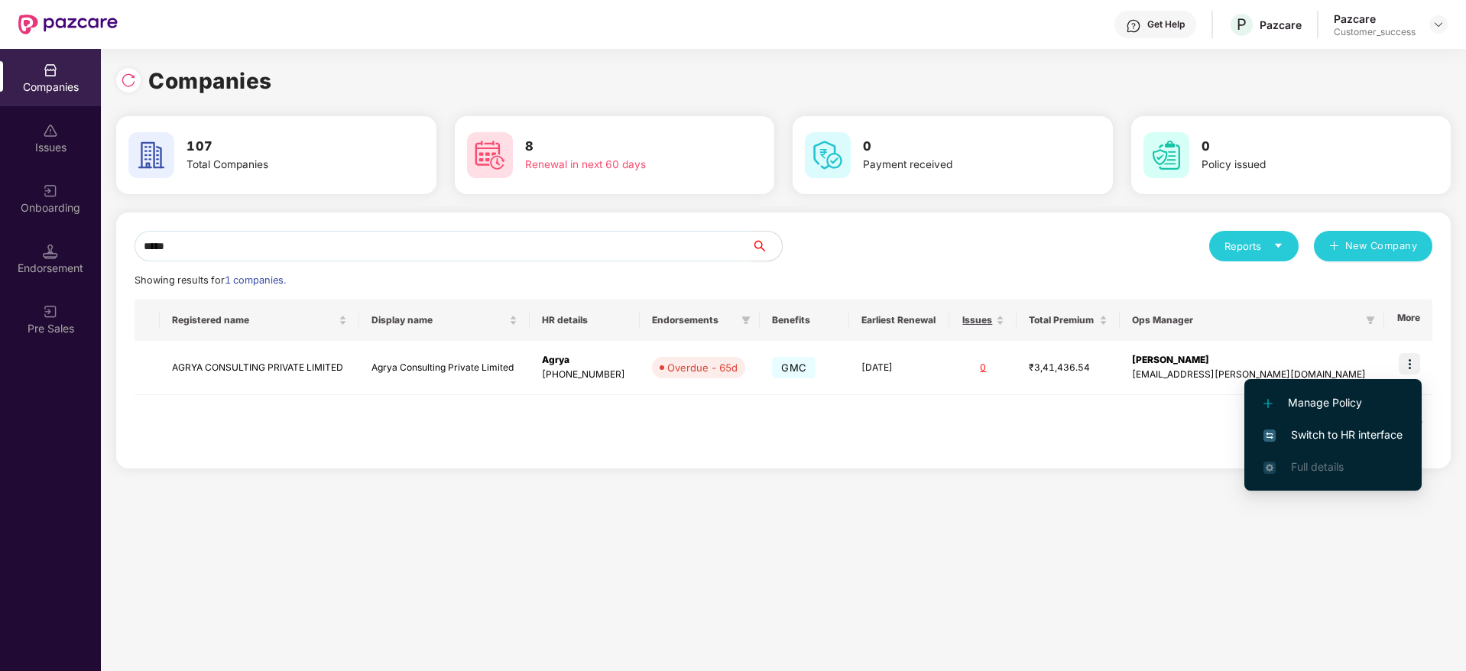
click at [1350, 427] on span "Switch to HR interface" at bounding box center [1332, 434] width 139 height 17
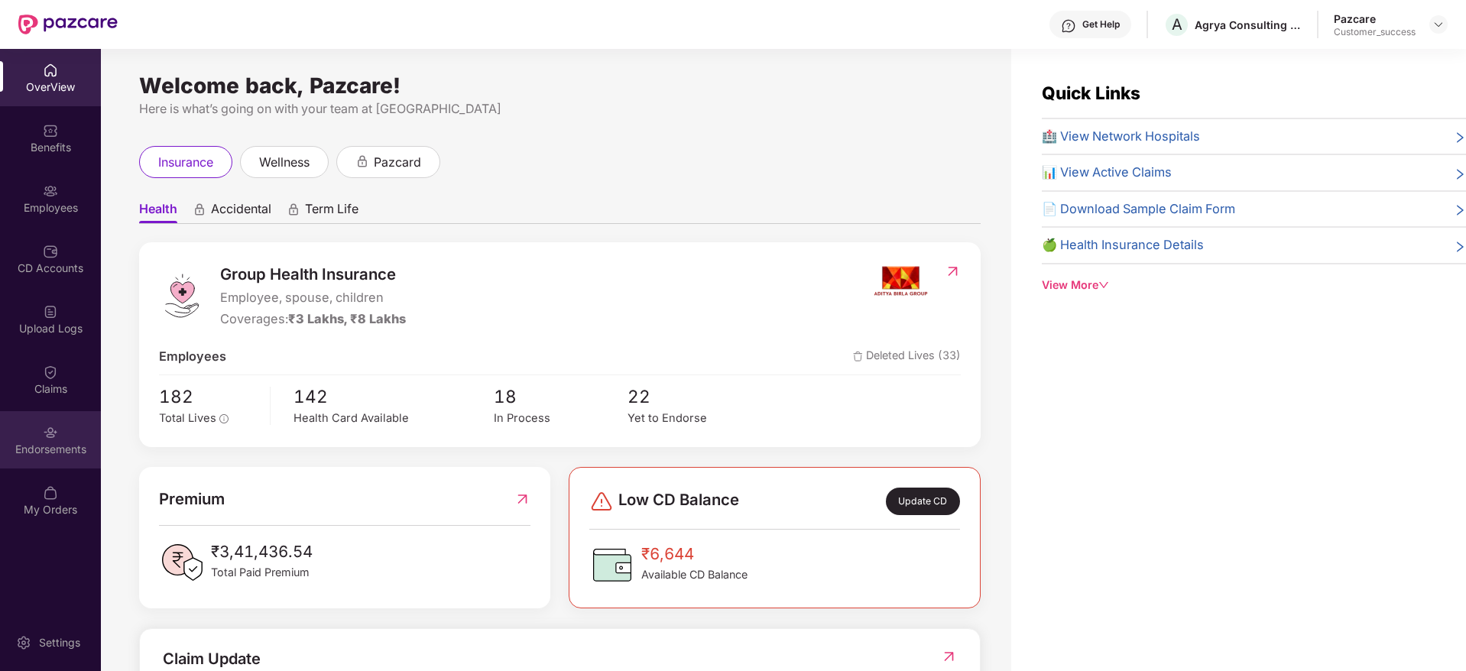
click at [42, 429] on div "Endorsements" at bounding box center [50, 439] width 101 height 57
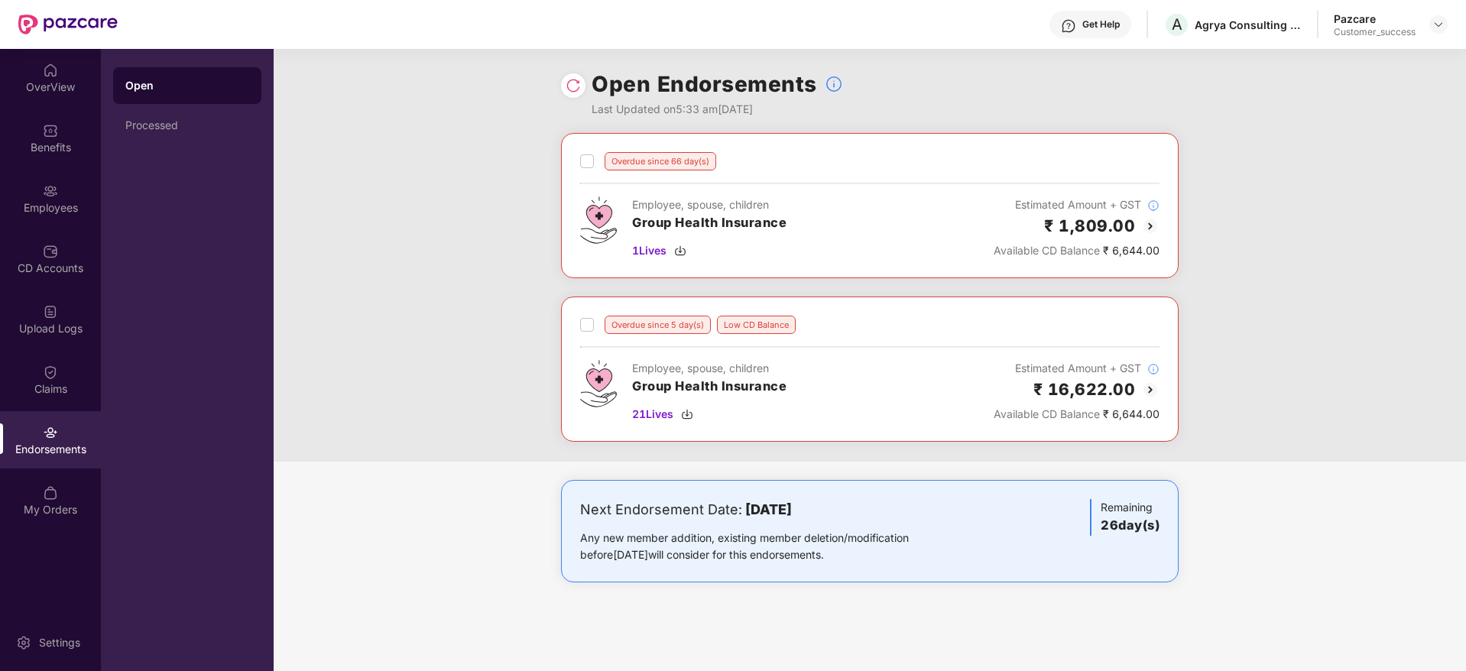
click at [1147, 229] on img at bounding box center [1150, 226] width 18 height 18
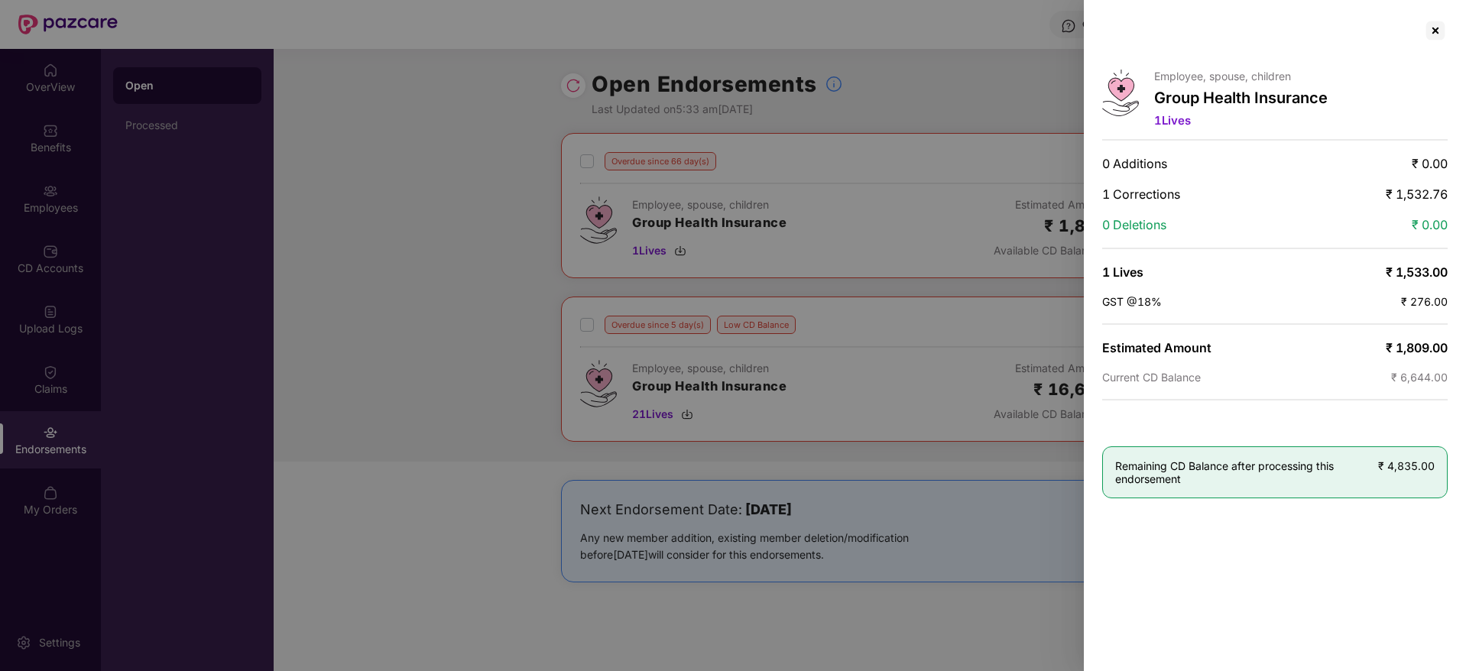
click at [969, 128] on div at bounding box center [733, 335] width 1466 height 671
click at [1430, 41] on div at bounding box center [1435, 30] width 24 height 24
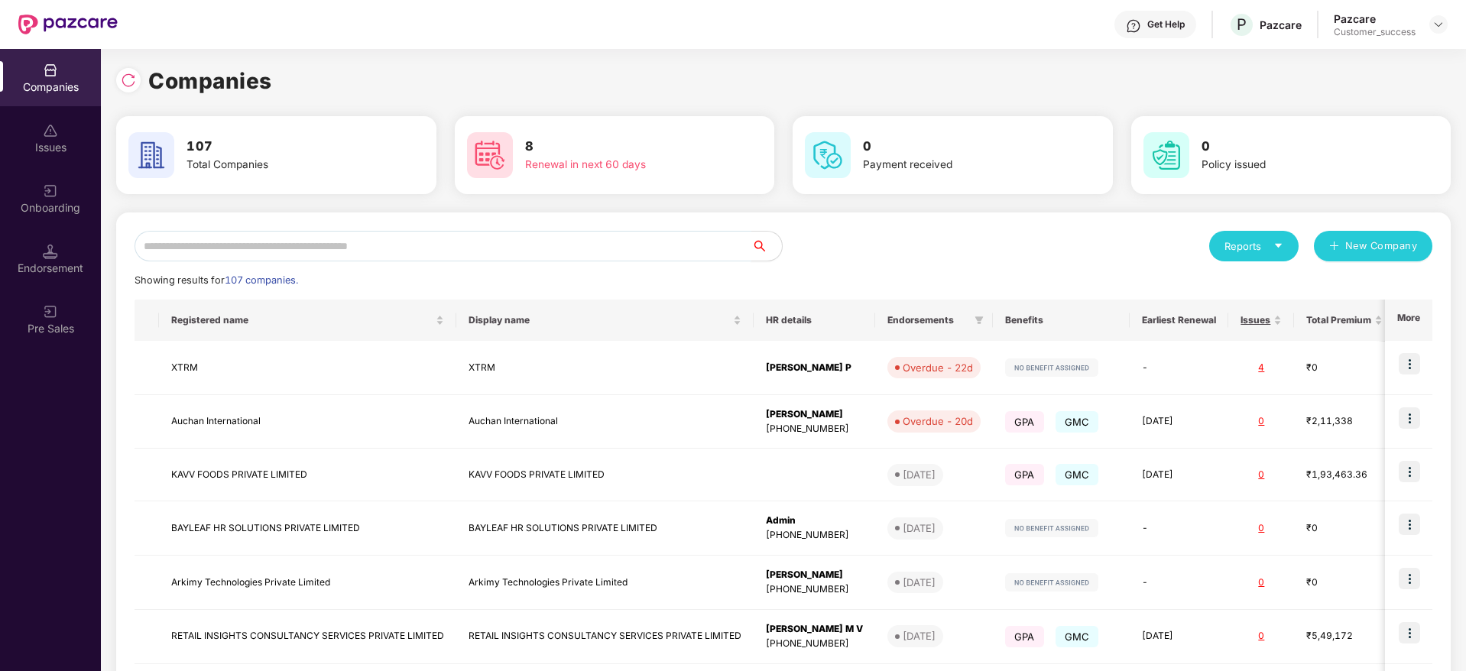
click at [455, 249] on input "text" at bounding box center [443, 246] width 617 height 31
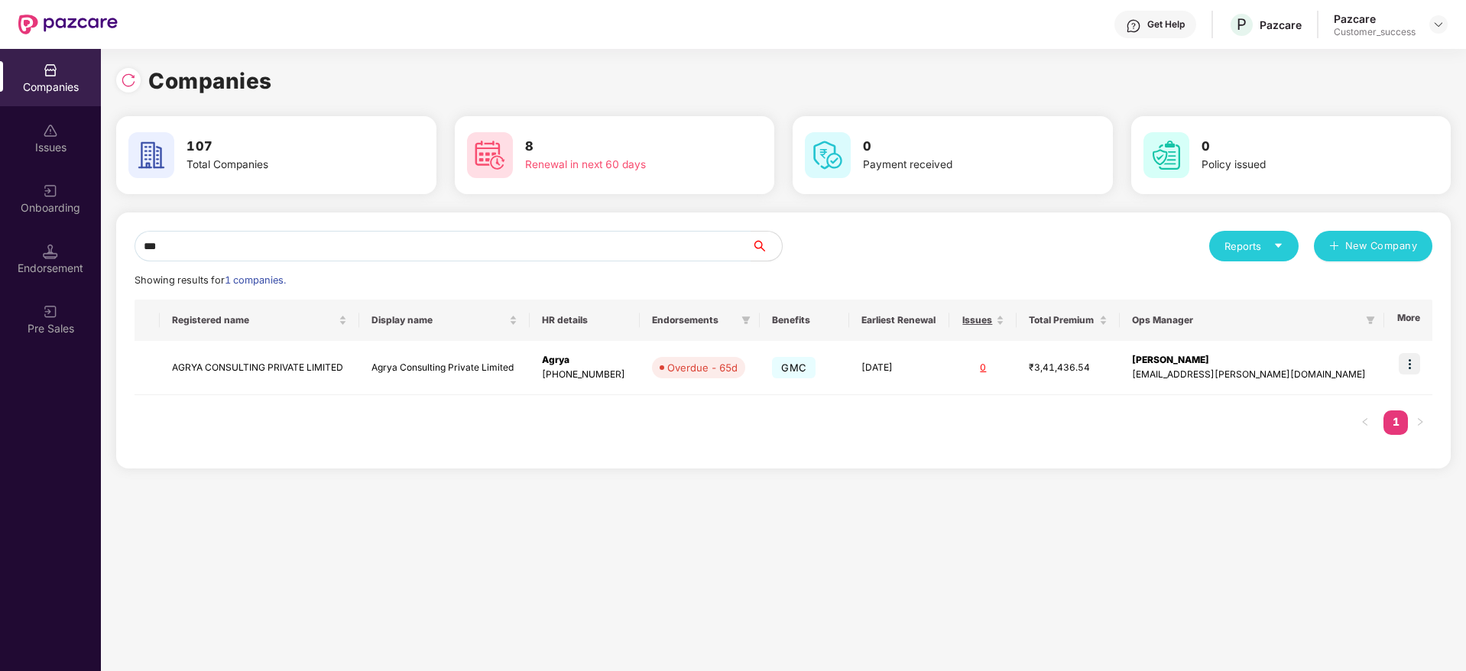
click at [714, 314] on span "Endorsements" at bounding box center [693, 320] width 83 height 12
click at [174, 245] on input "***" at bounding box center [443, 246] width 617 height 31
type input "*****"
click at [1404, 359] on img at bounding box center [1409, 363] width 21 height 21
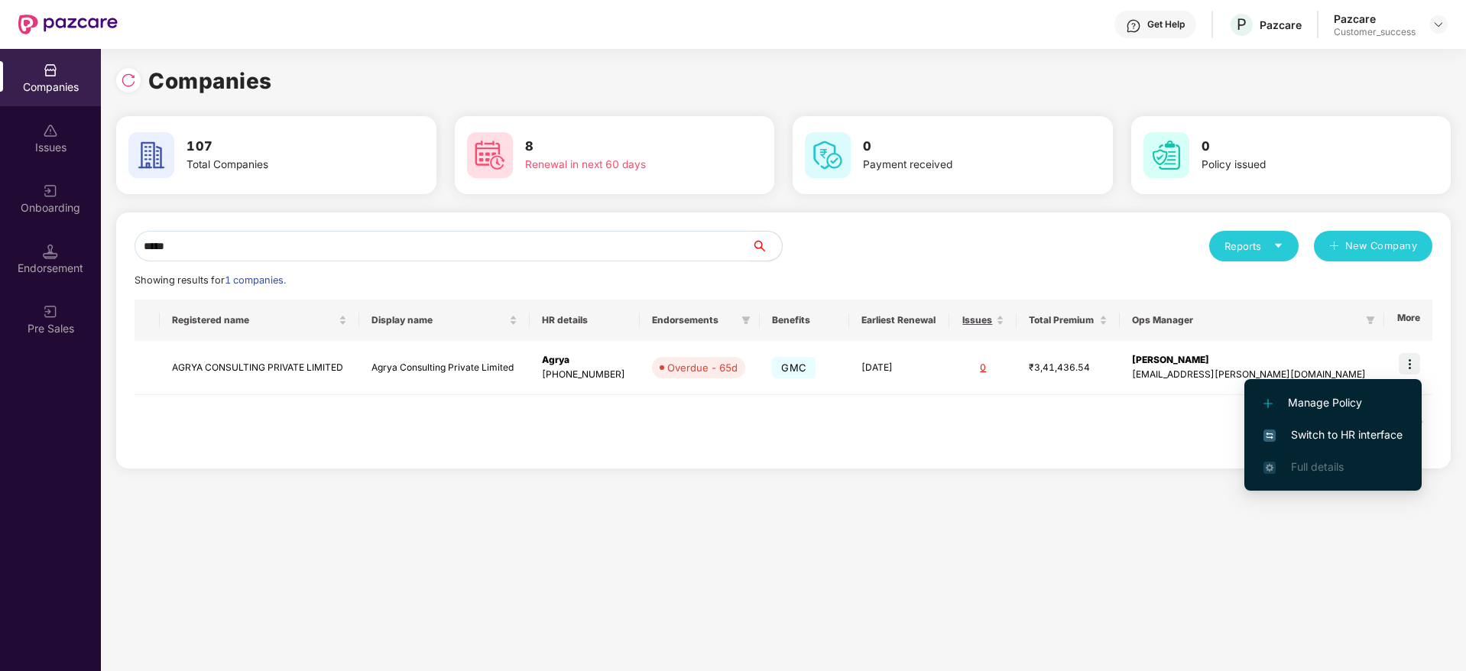
click at [1324, 417] on li "Manage Policy" at bounding box center [1332, 403] width 177 height 32
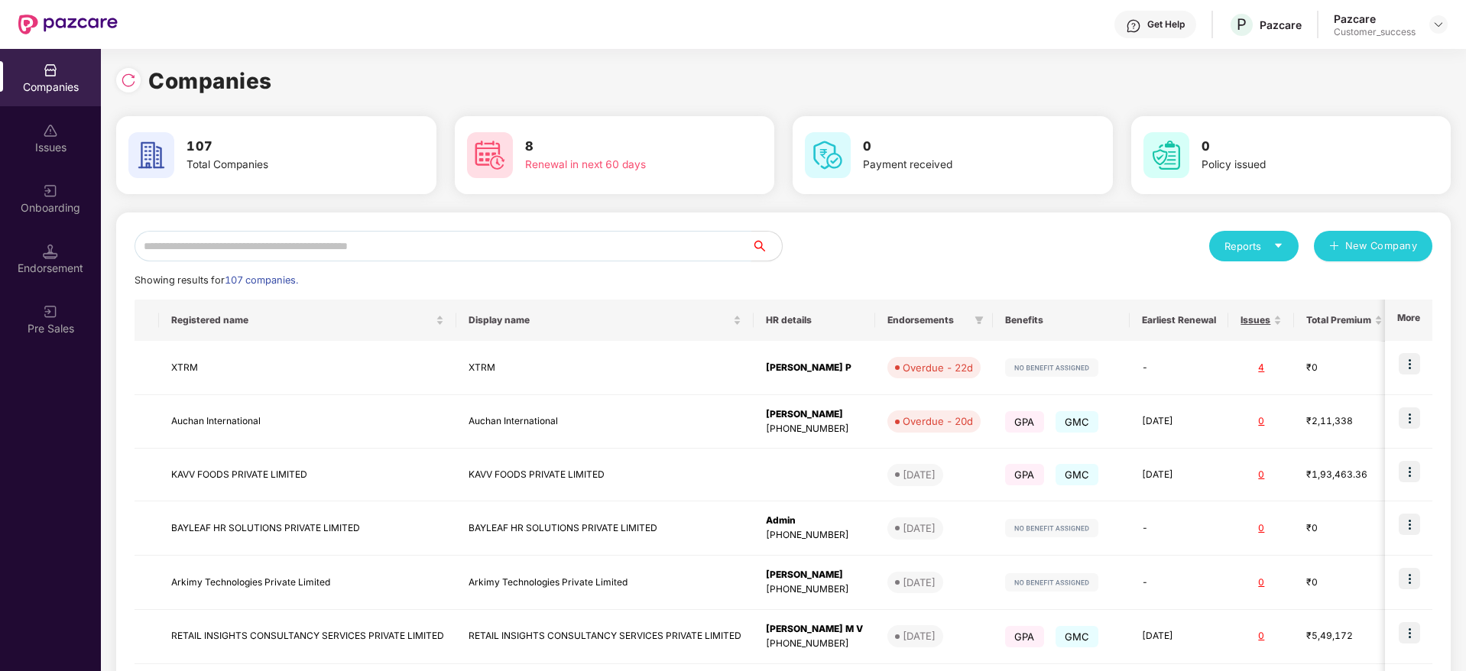
click at [428, 249] on input "text" at bounding box center [443, 246] width 617 height 31
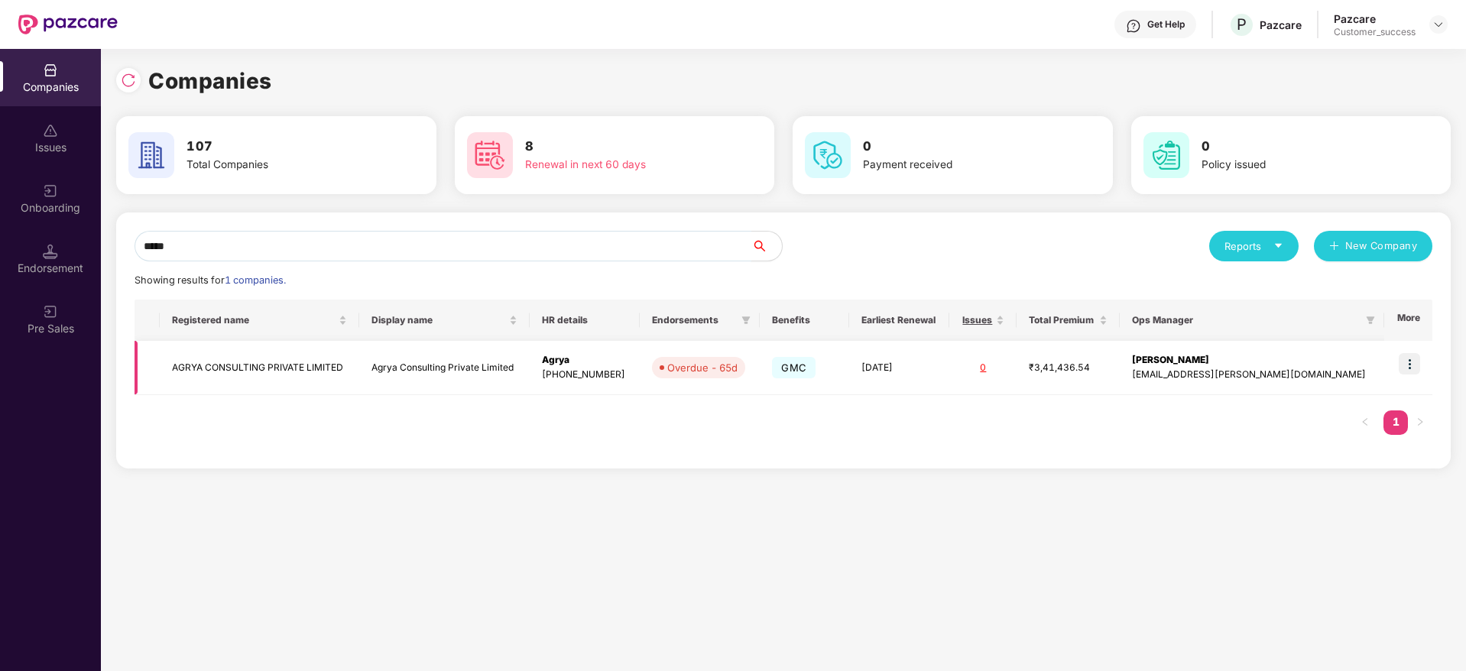
type input "*****"
click at [1415, 370] on img at bounding box center [1409, 363] width 21 height 21
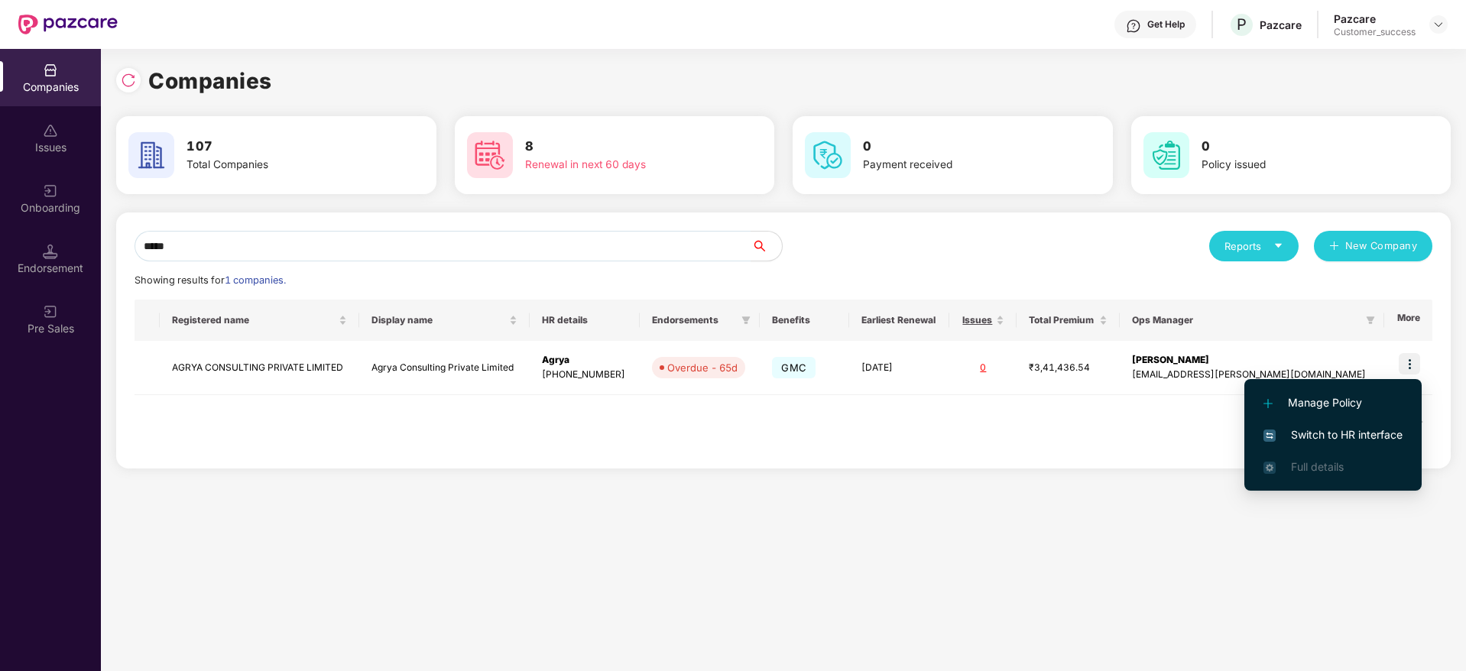
click at [1347, 425] on li "Switch to HR interface" at bounding box center [1332, 435] width 177 height 32
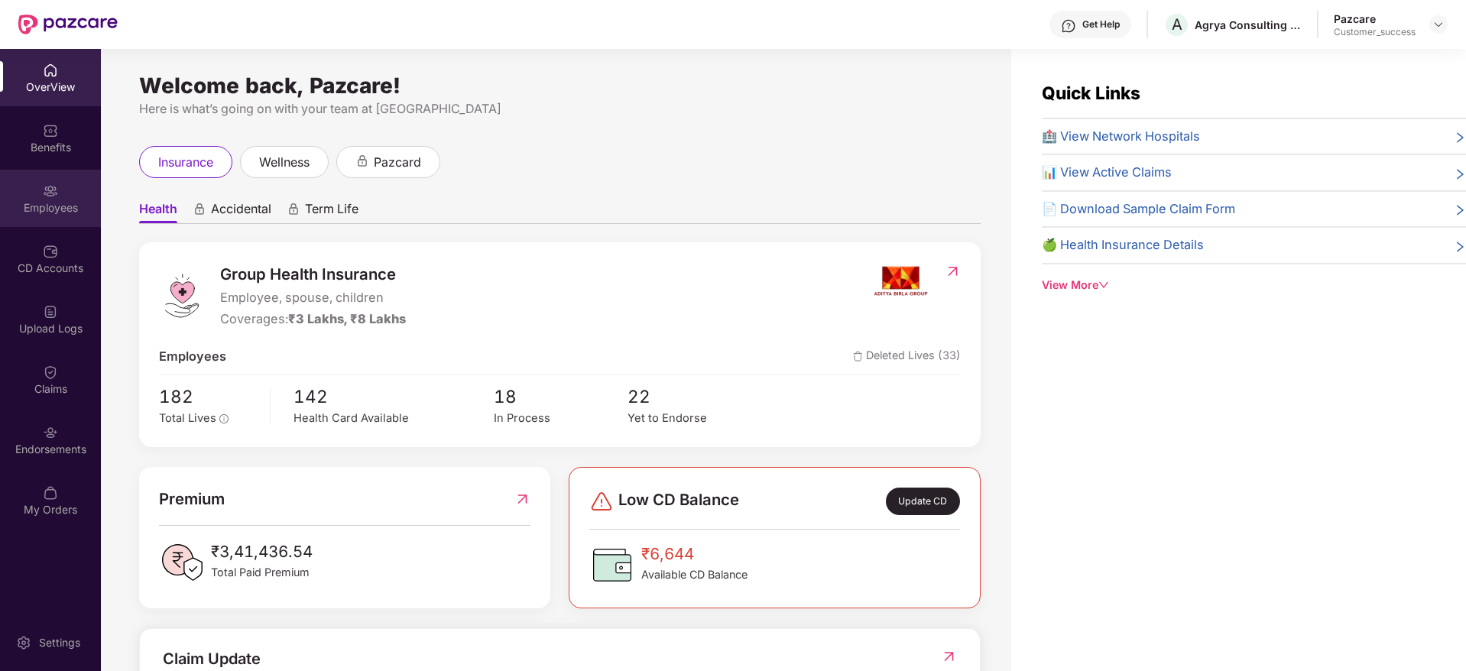
click at [28, 198] on div "Employees" at bounding box center [50, 198] width 101 height 57
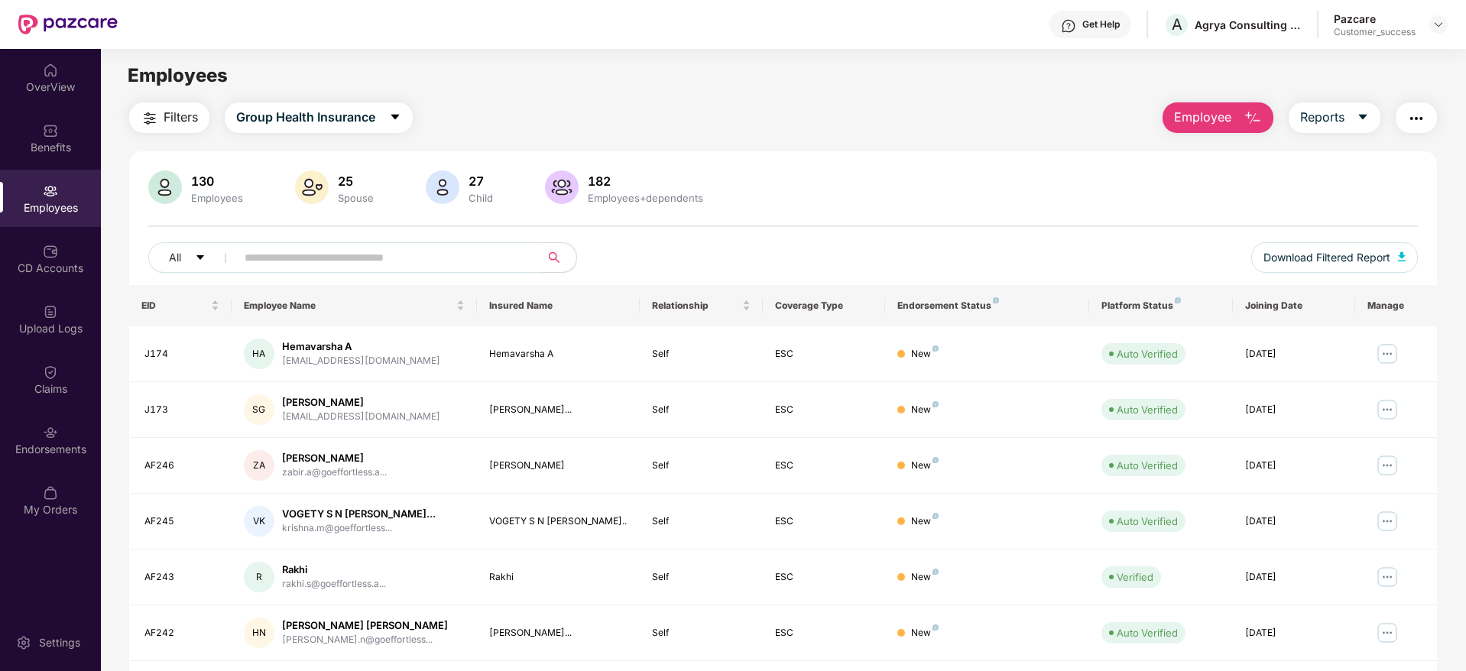
click at [368, 245] on span at bounding box center [382, 257] width 313 height 31
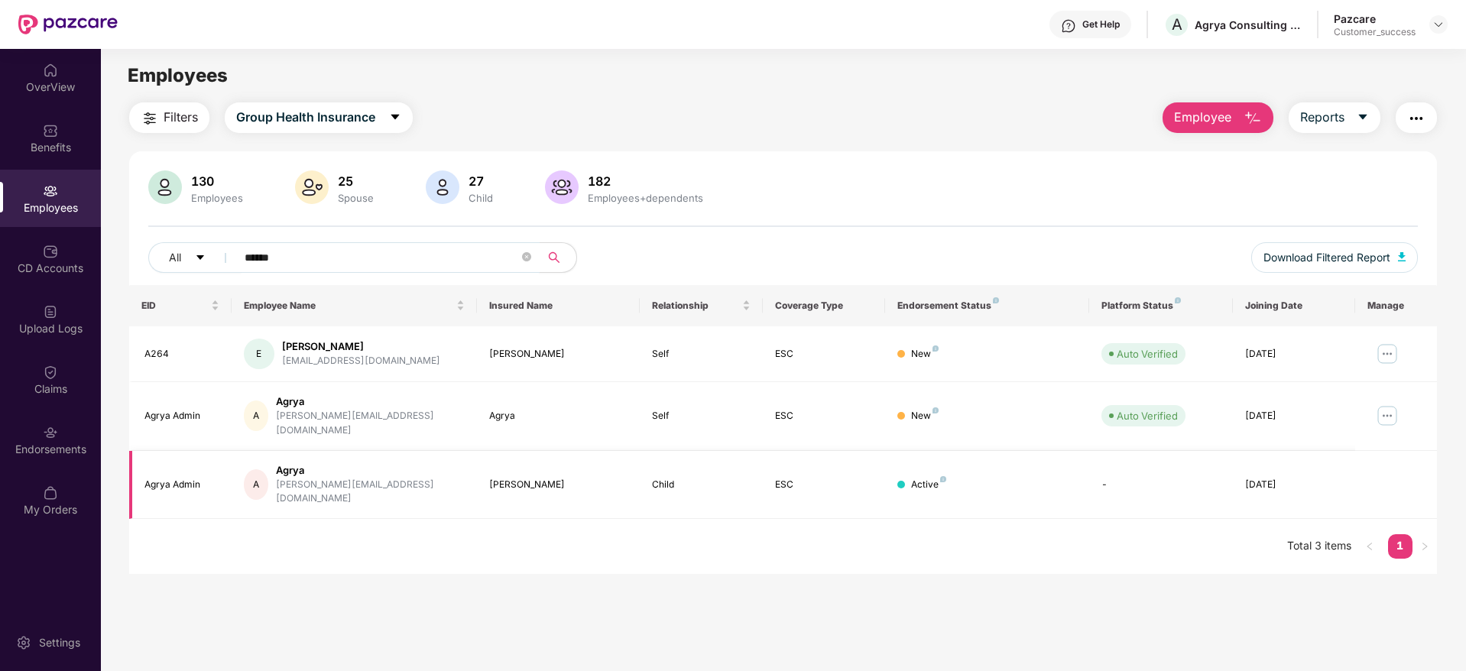
type input "******"
click at [557, 451] on td "[PERSON_NAME]" at bounding box center [559, 485] width 164 height 69
click at [55, 433] on img at bounding box center [50, 432] width 15 height 15
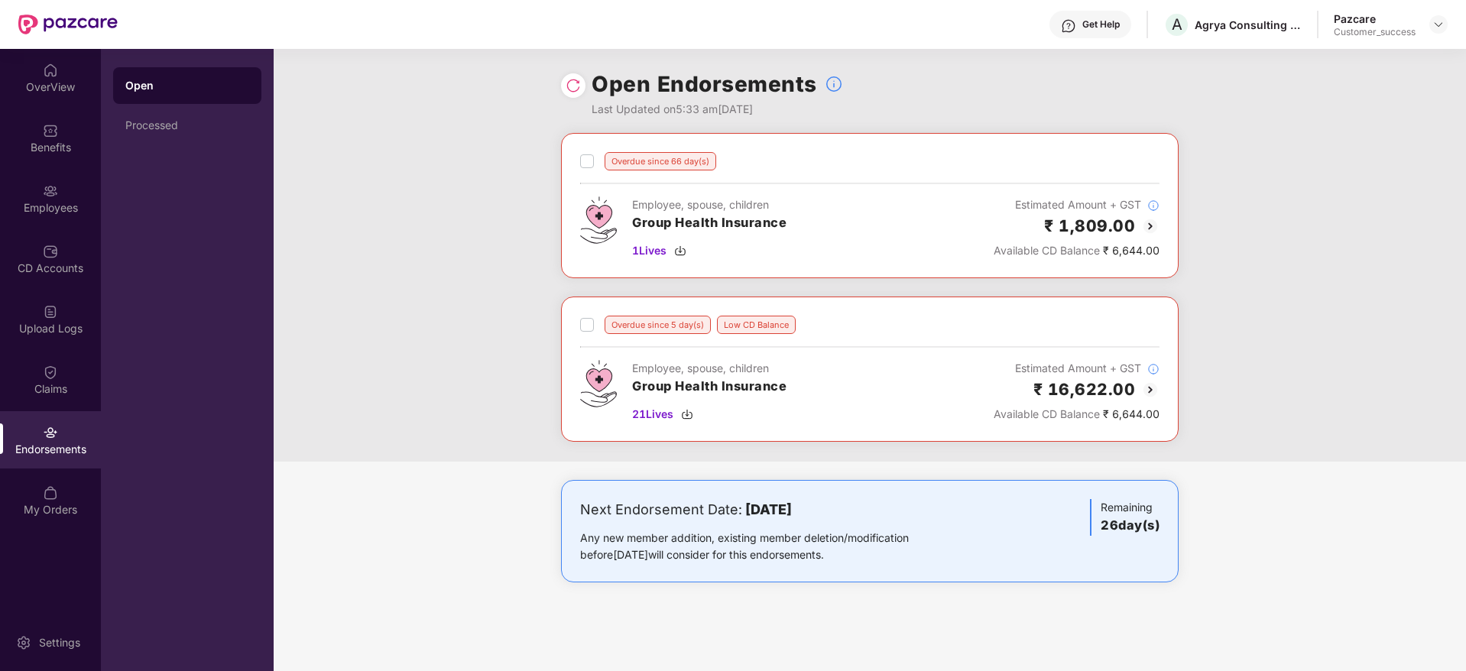
click at [1147, 386] on img at bounding box center [1150, 390] width 18 height 18
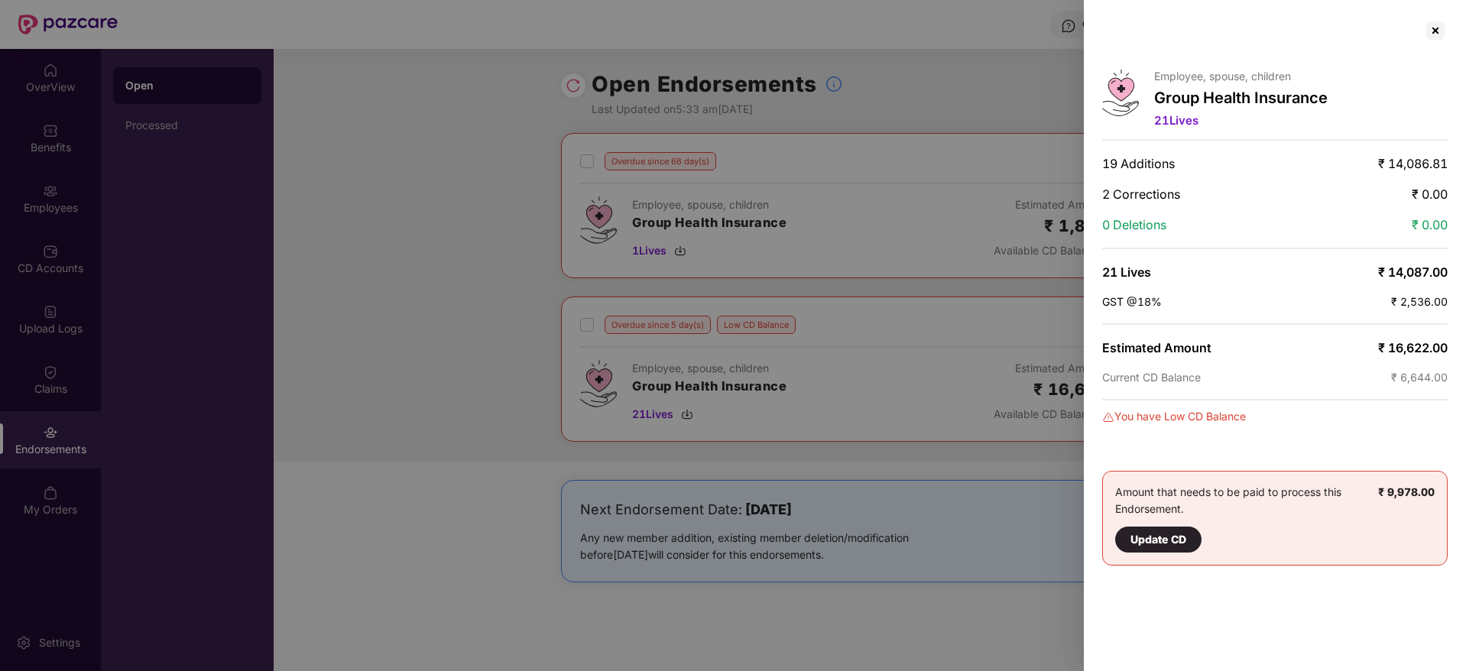
click at [857, 300] on div at bounding box center [733, 335] width 1466 height 671
click at [1426, 26] on div at bounding box center [1435, 30] width 24 height 24
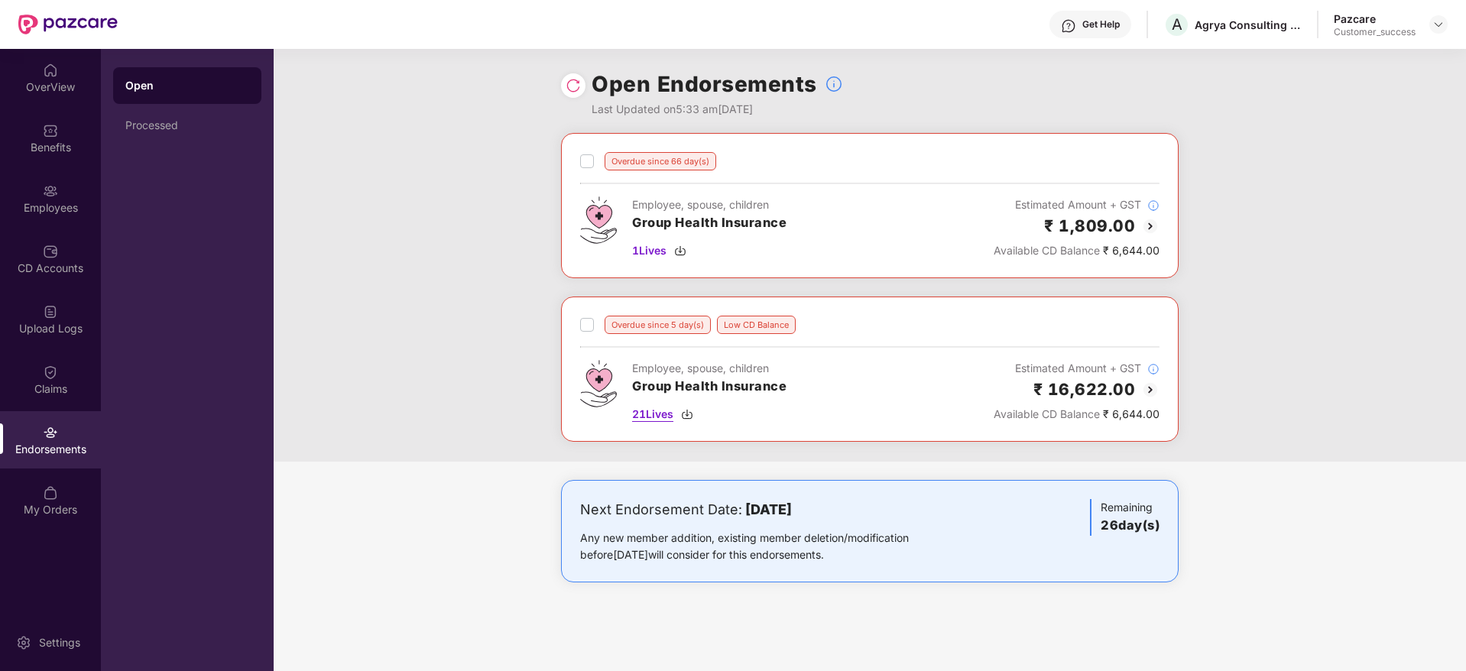
click at [651, 420] on span "21 Lives" at bounding box center [652, 414] width 41 height 17
click at [66, 150] on div "Benefits" at bounding box center [50, 147] width 101 height 15
